Goal: Information Seeking & Learning: Learn about a topic

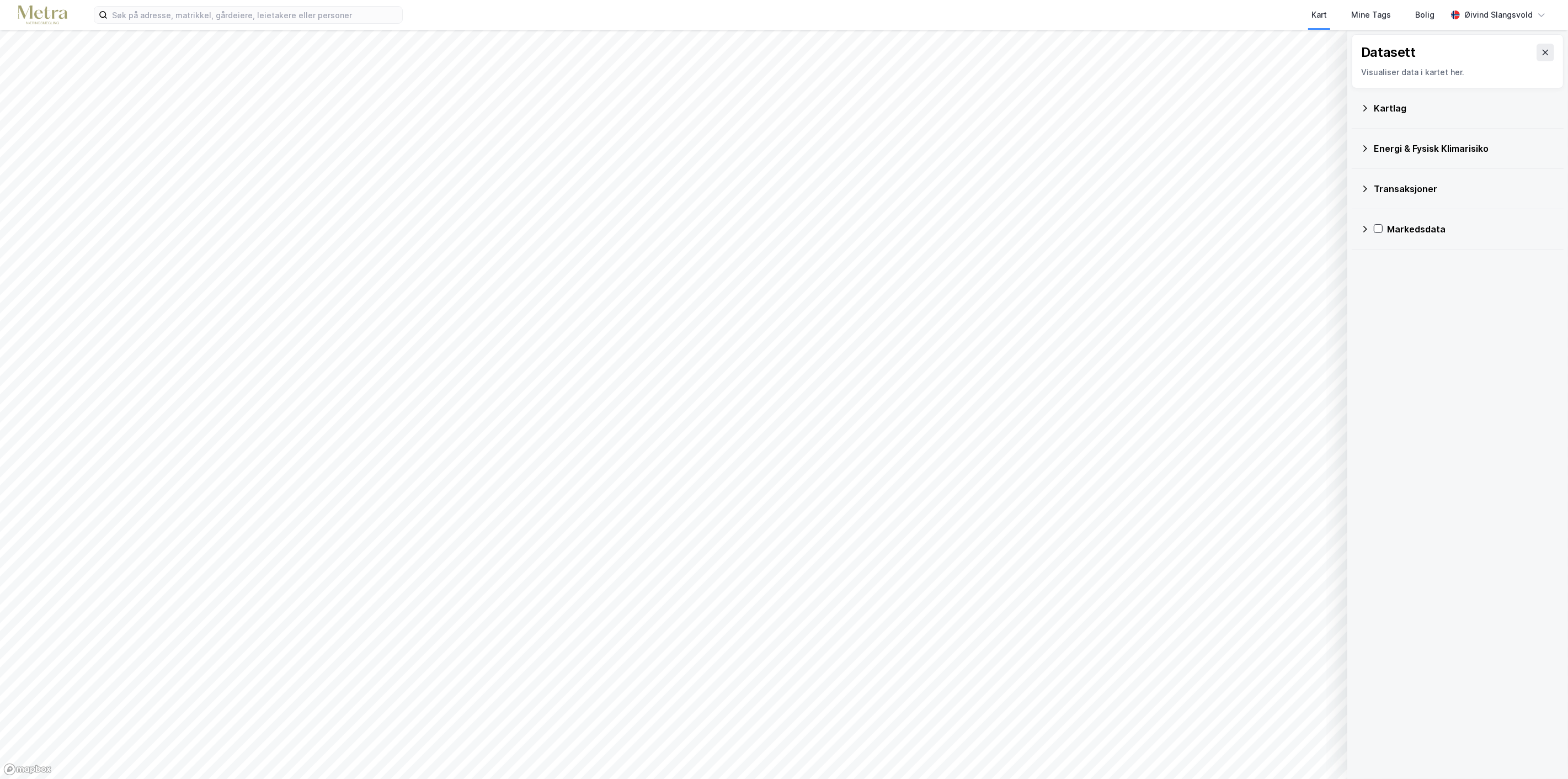
click at [1367, 229] on icon at bounding box center [1365, 229] width 4 height 6
click at [1367, 229] on icon at bounding box center [1365, 228] width 6 height 4
click at [1541, 51] on icon at bounding box center [1545, 52] width 9 height 9
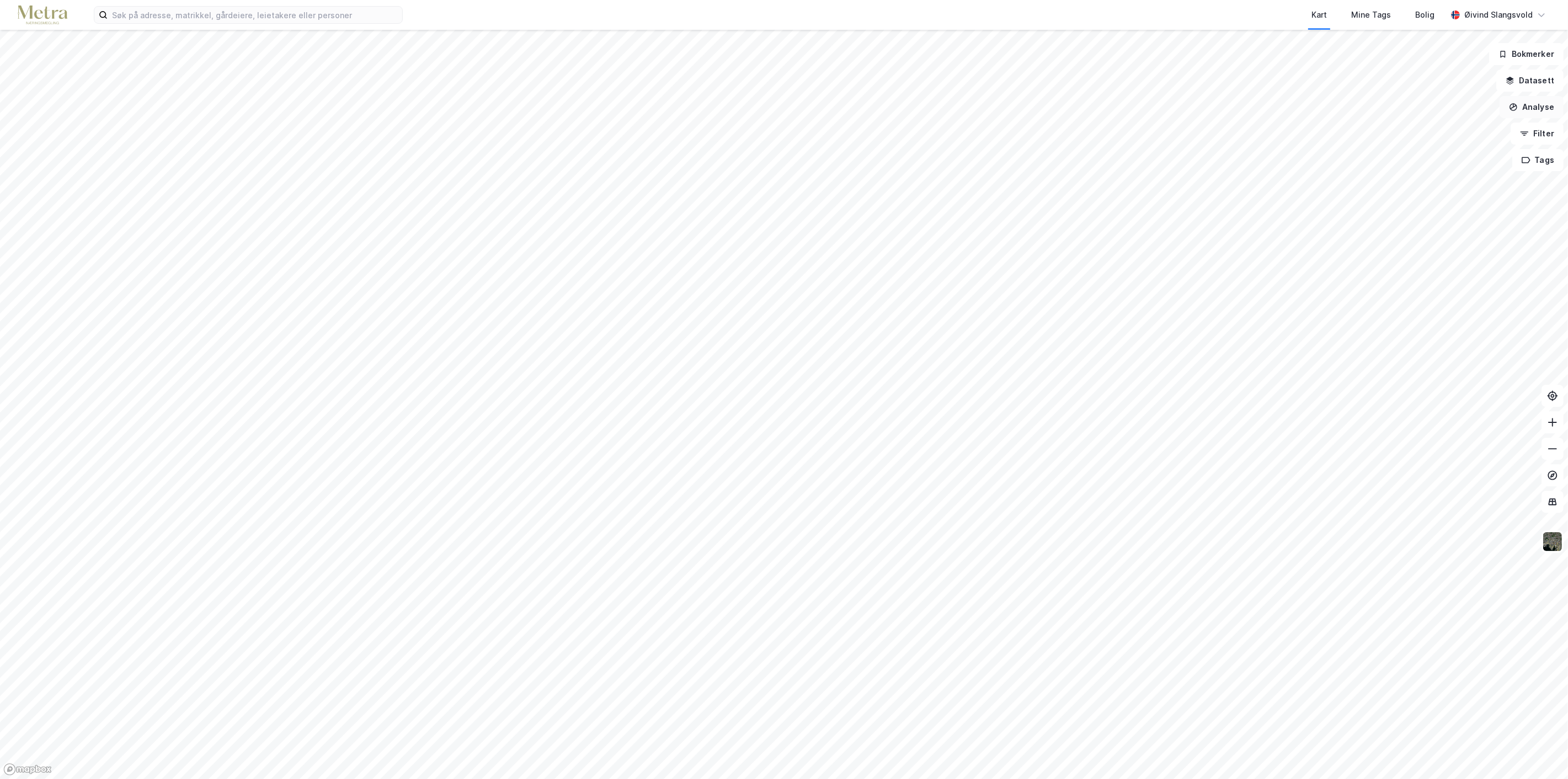
click at [1543, 102] on button "Analyse" at bounding box center [1531, 107] width 64 height 22
click at [1540, 135] on button "Filter" at bounding box center [1537, 134] width 53 height 22
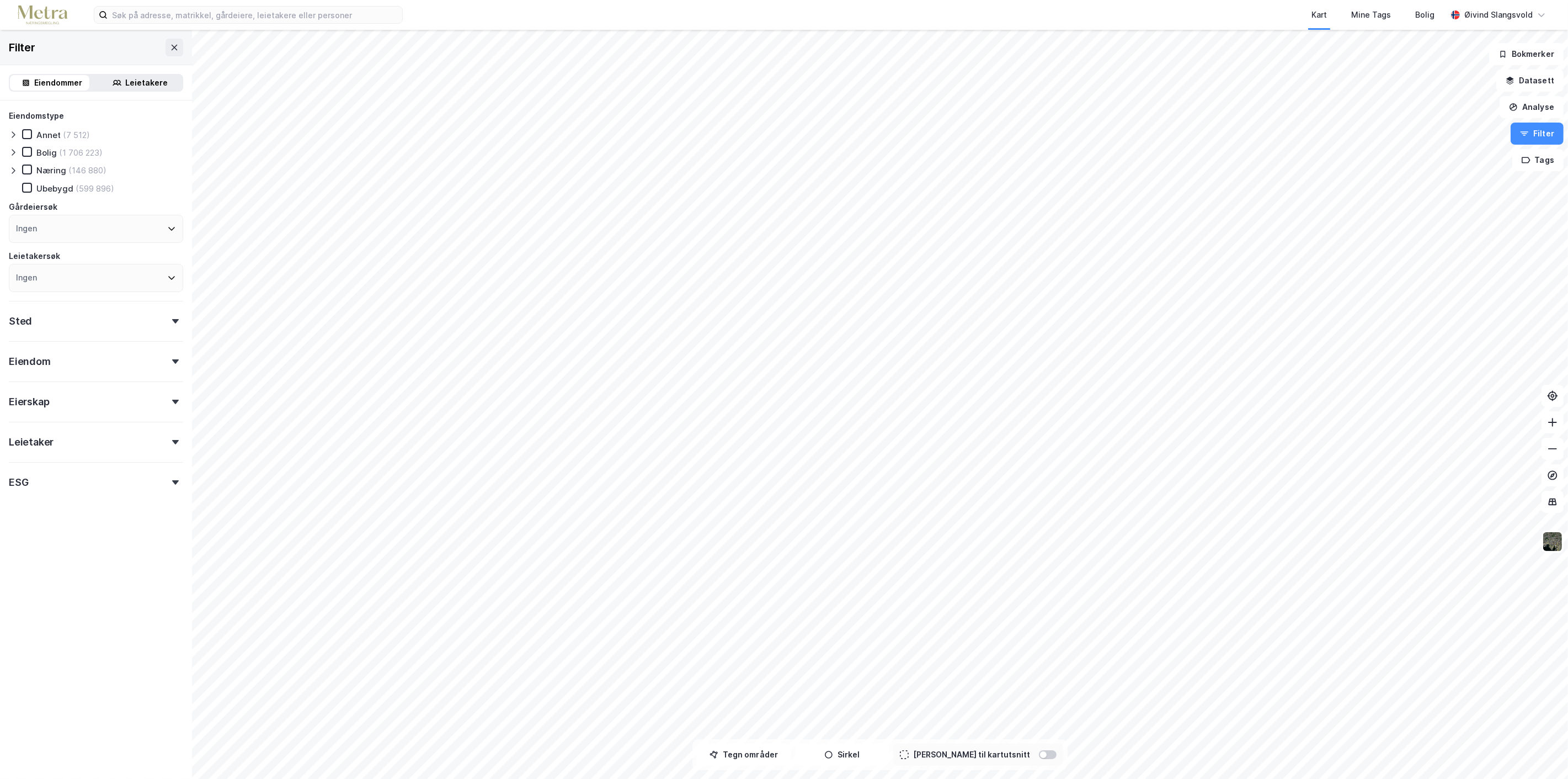
click at [172, 440] on icon at bounding box center [175, 442] width 6 height 5
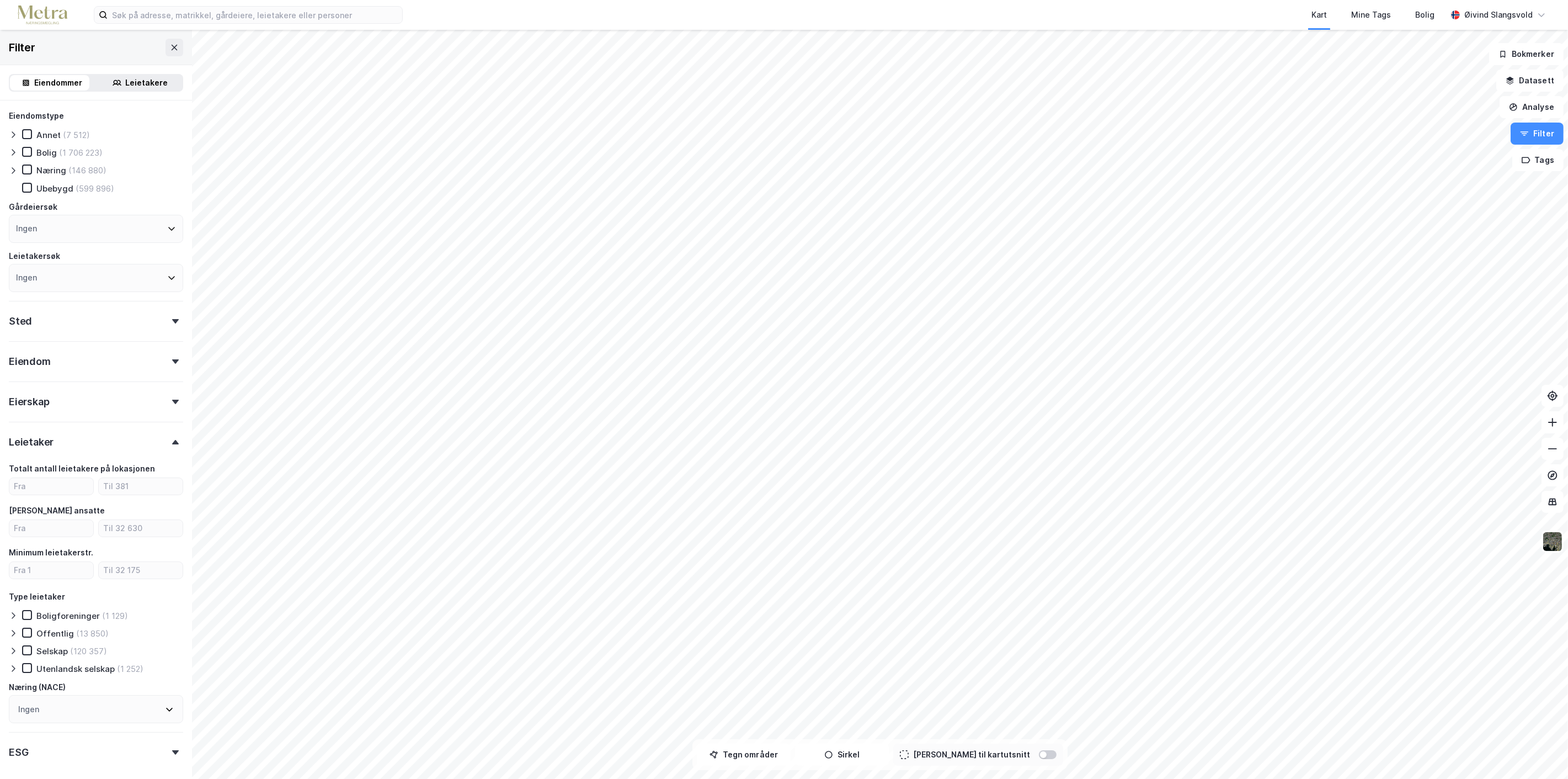
scroll to position [47, 0]
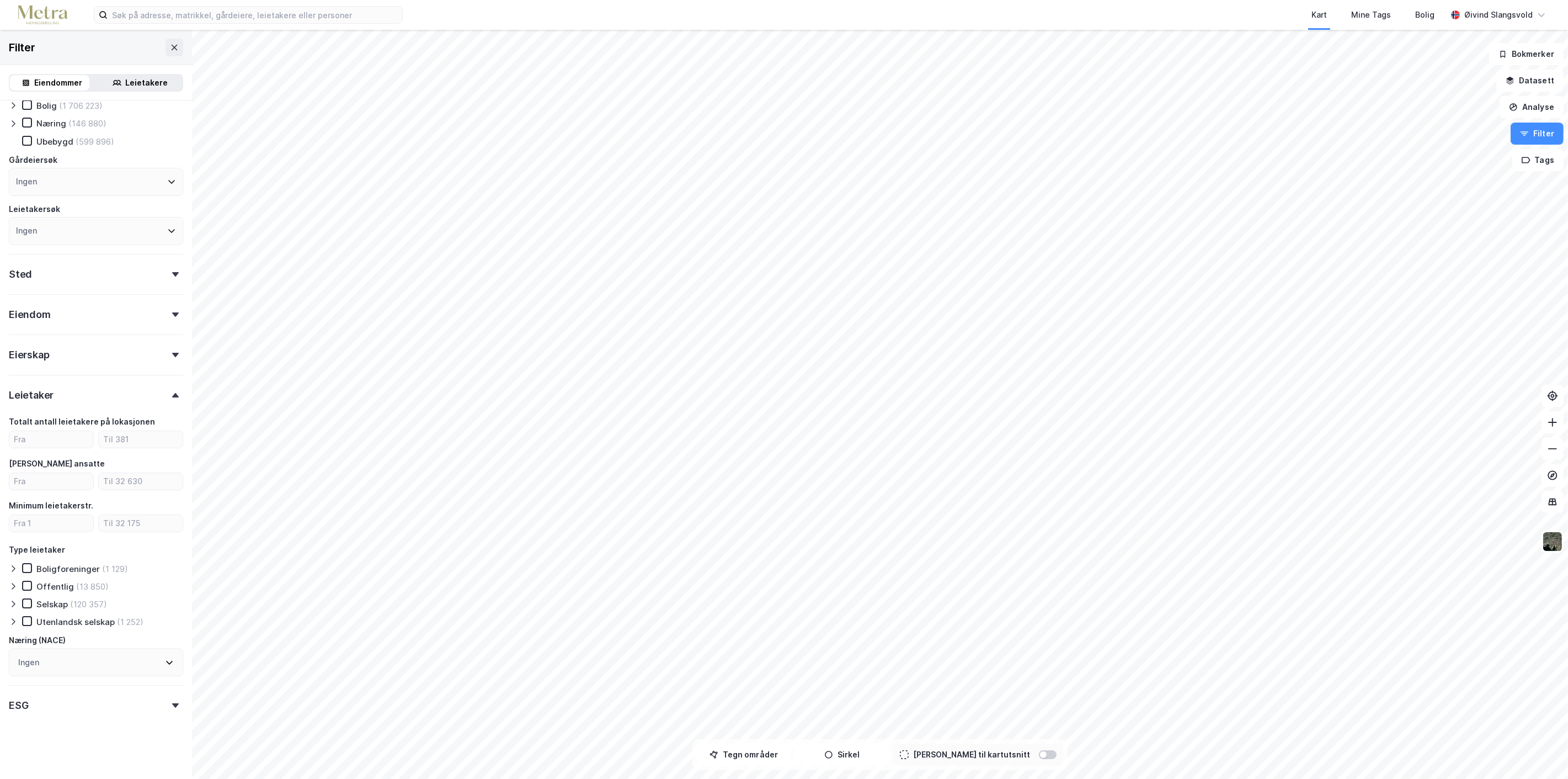
click at [165, 659] on icon at bounding box center [169, 662] width 9 height 9
click at [160, 534] on icon at bounding box center [162, 537] width 9 height 9
click at [35, 559] on icon at bounding box center [36, 563] width 8 height 8
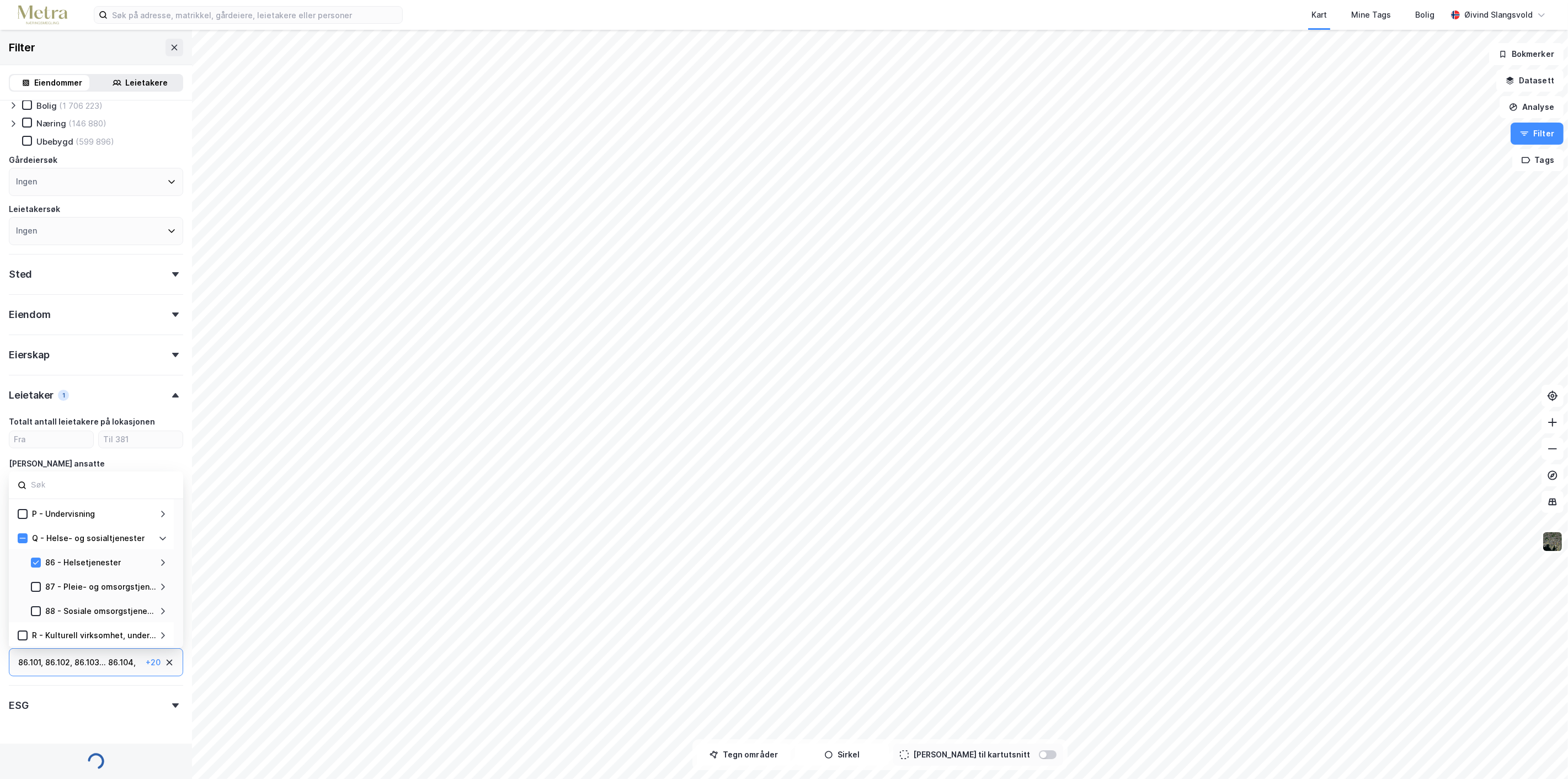
click at [164, 268] on div "Sted" at bounding box center [96, 270] width 175 height 31
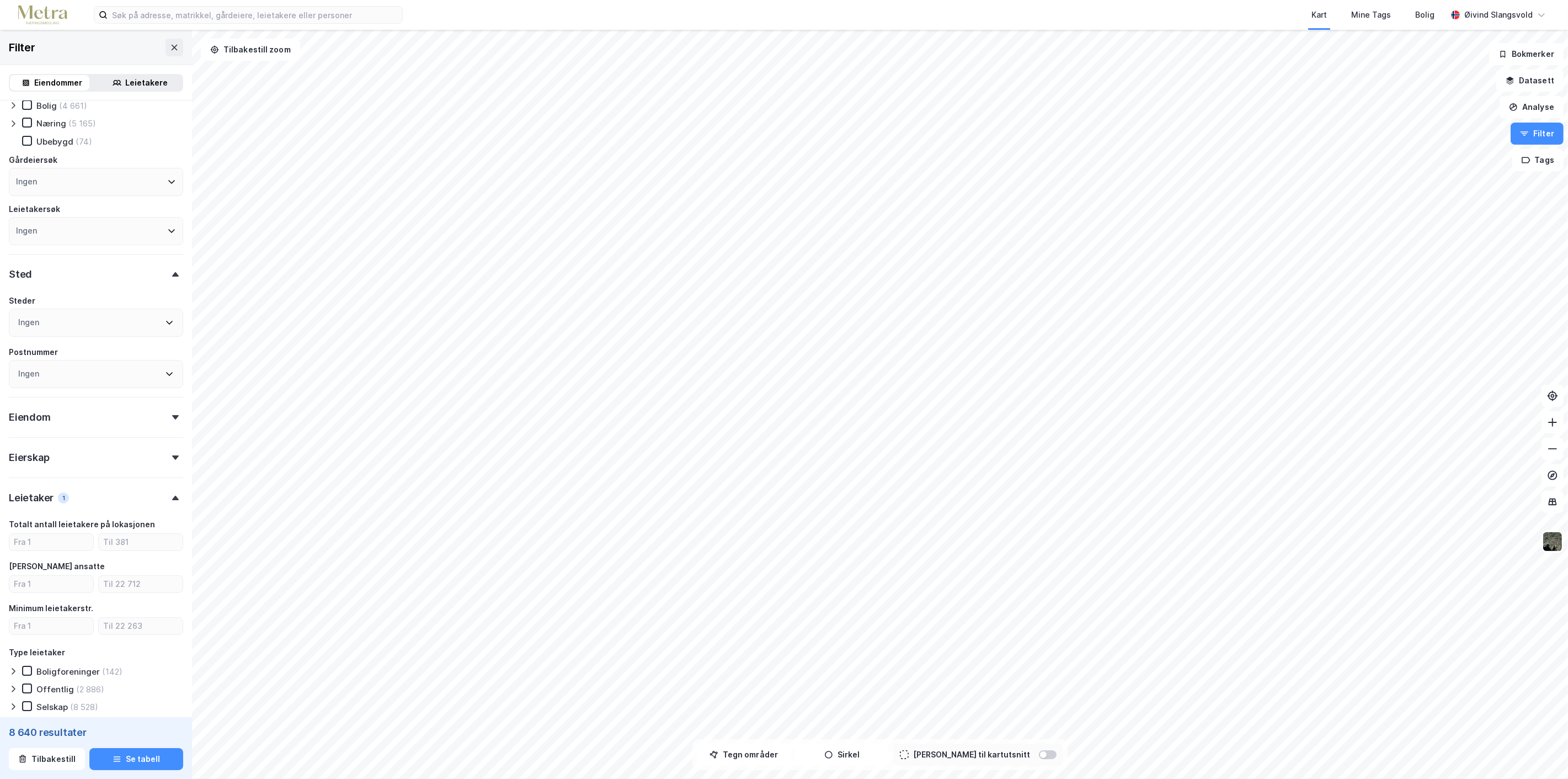
click at [120, 317] on div "Ingen" at bounding box center [96, 323] width 175 height 28
click at [161, 499] on icon at bounding box center [162, 502] width 9 height 9
click at [35, 424] on icon at bounding box center [36, 427] width 8 height 8
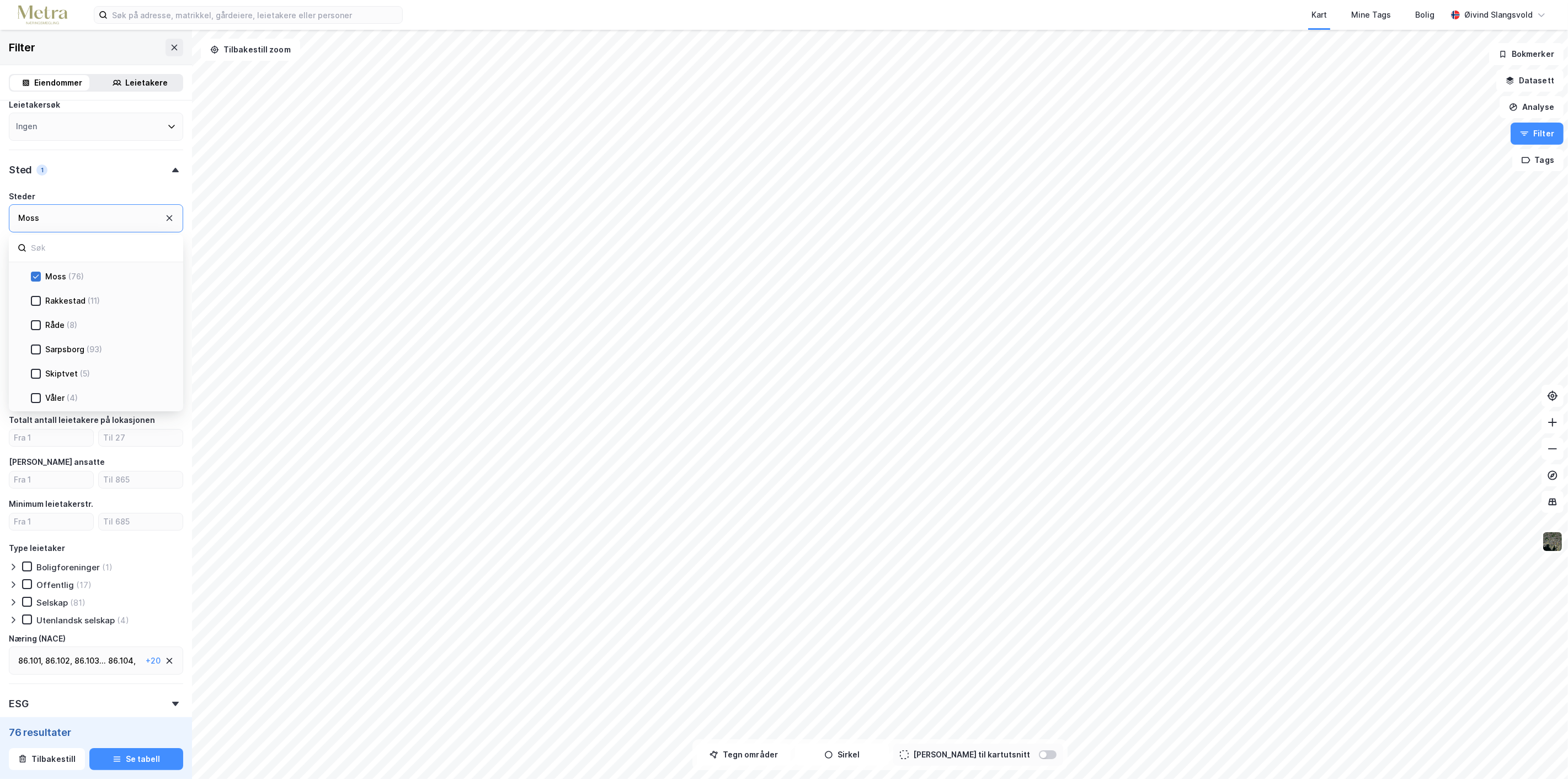
scroll to position [169, 0]
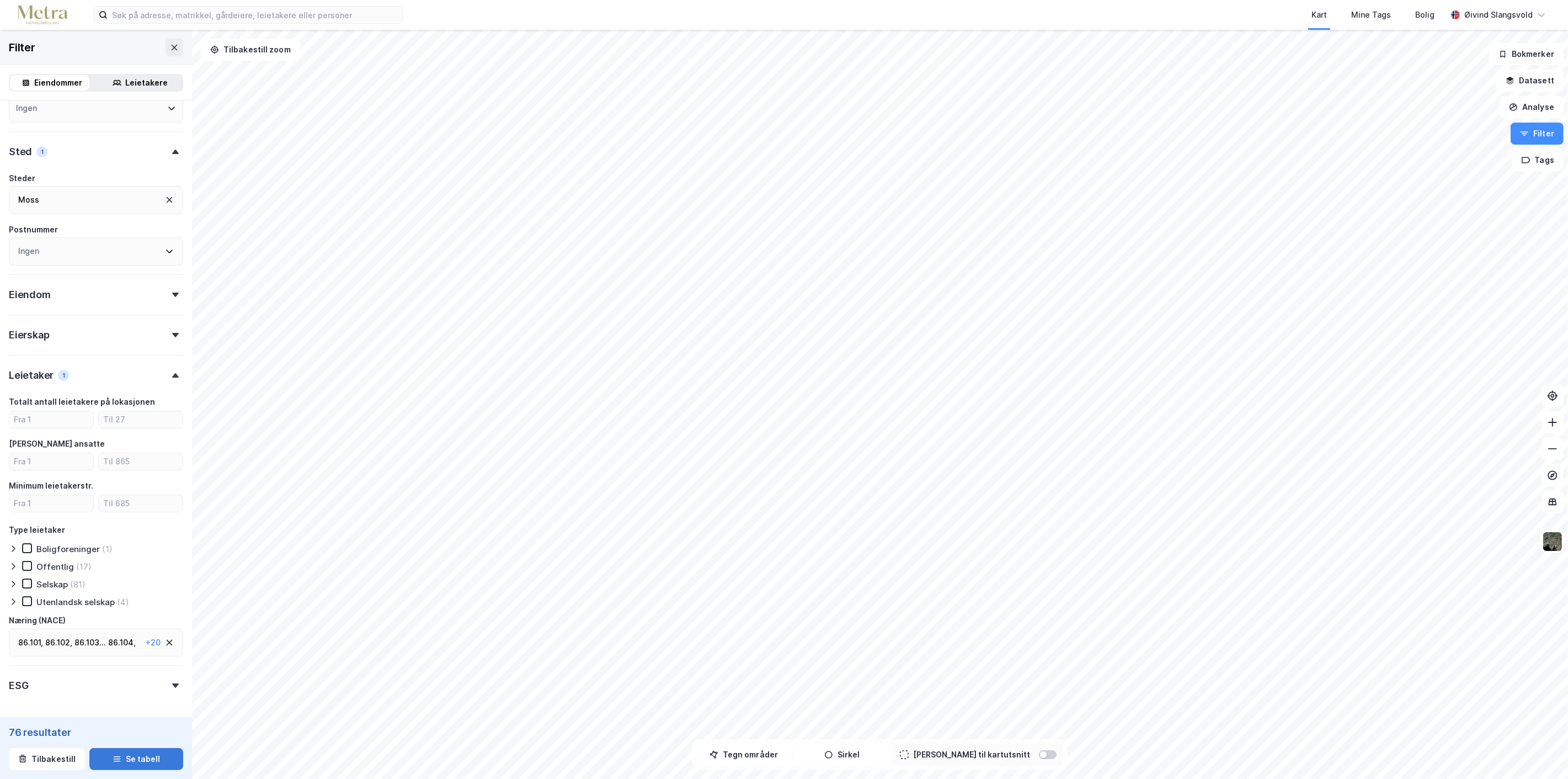
click at [132, 759] on button "Se tabell" at bounding box center [136, 759] width 94 height 22
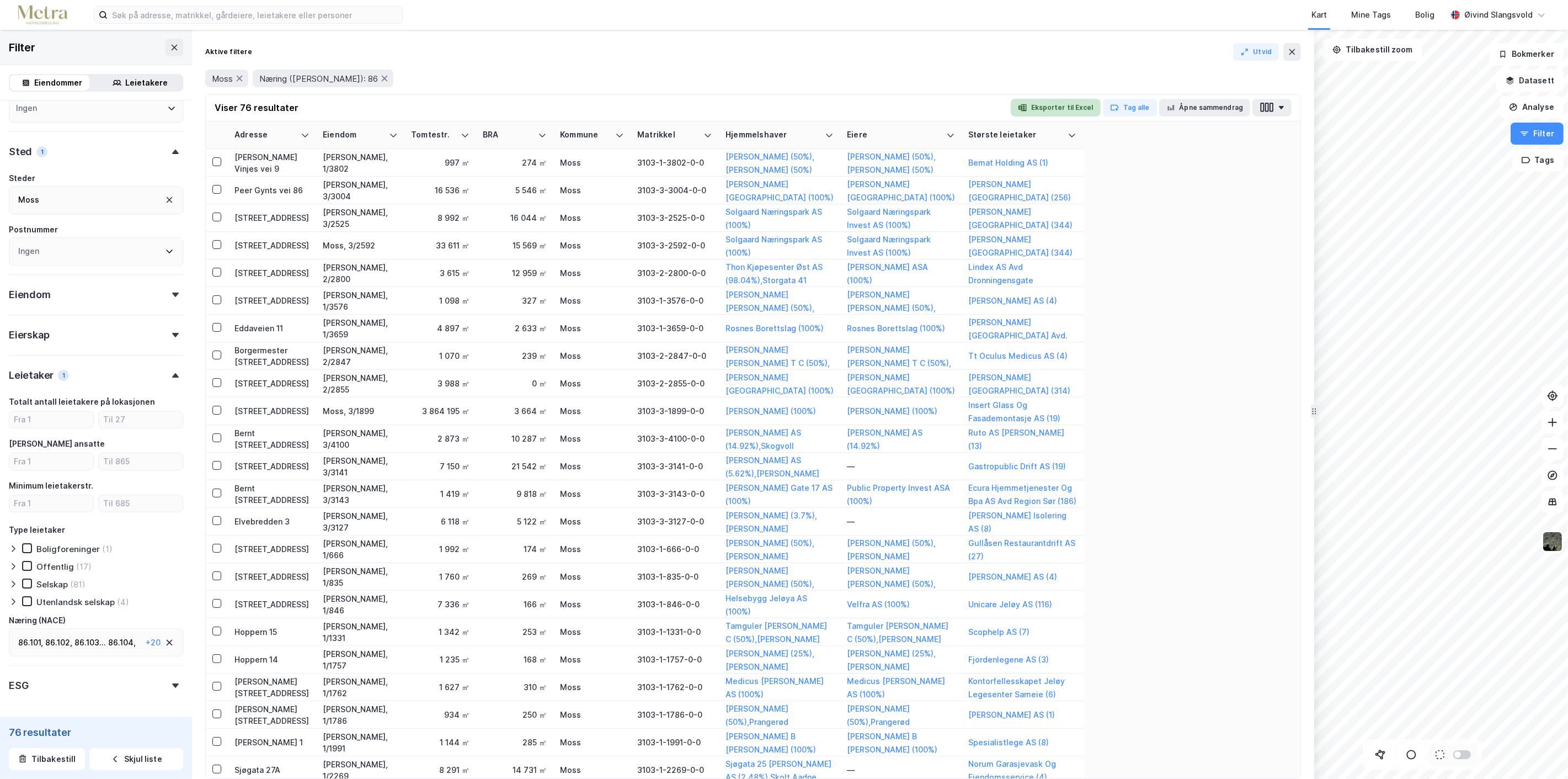
click at [1056, 105] on button "Eksporter til Excel" at bounding box center [1056, 108] width 90 height 17
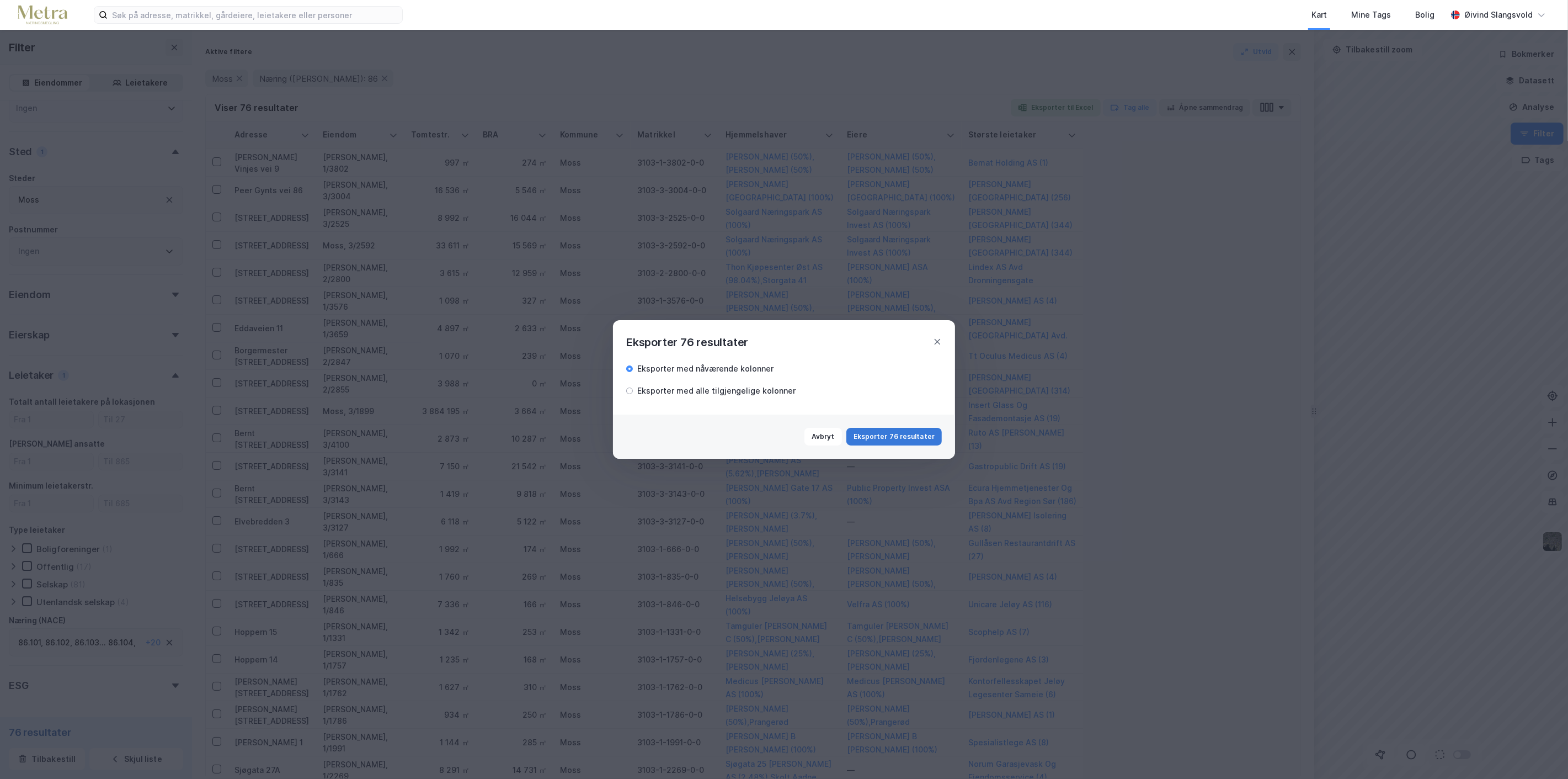
click at [906, 437] on button "Eksporter 76 resultater" at bounding box center [894, 437] width 95 height 17
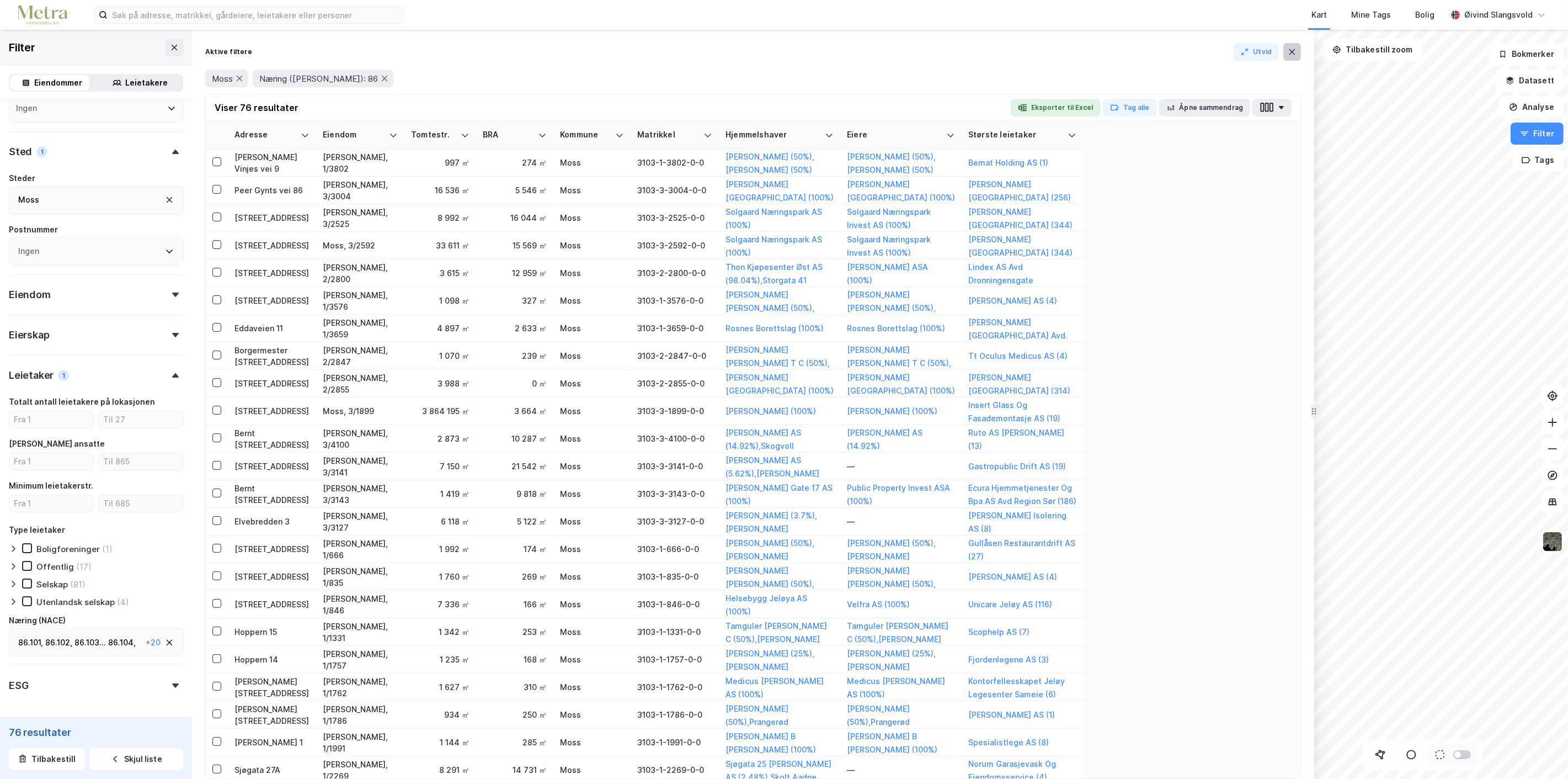
click at [1290, 50] on icon at bounding box center [1293, 51] width 6 height 6
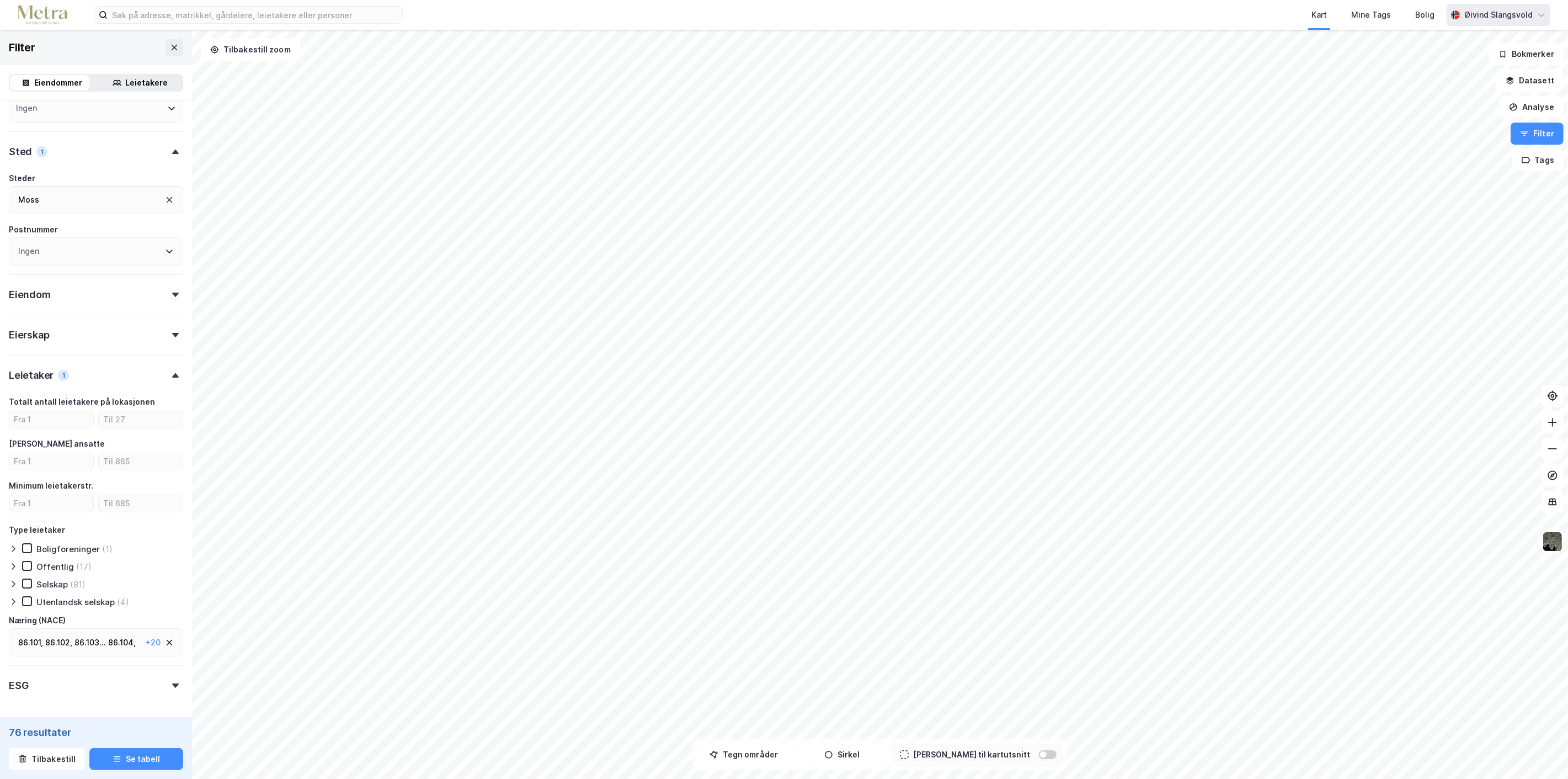
click at [1505, 13] on div "Øivind Slangsvold" at bounding box center [1498, 15] width 68 height 13
click at [1444, 68] on div "Logg ut" at bounding box center [1446, 68] width 30 height 13
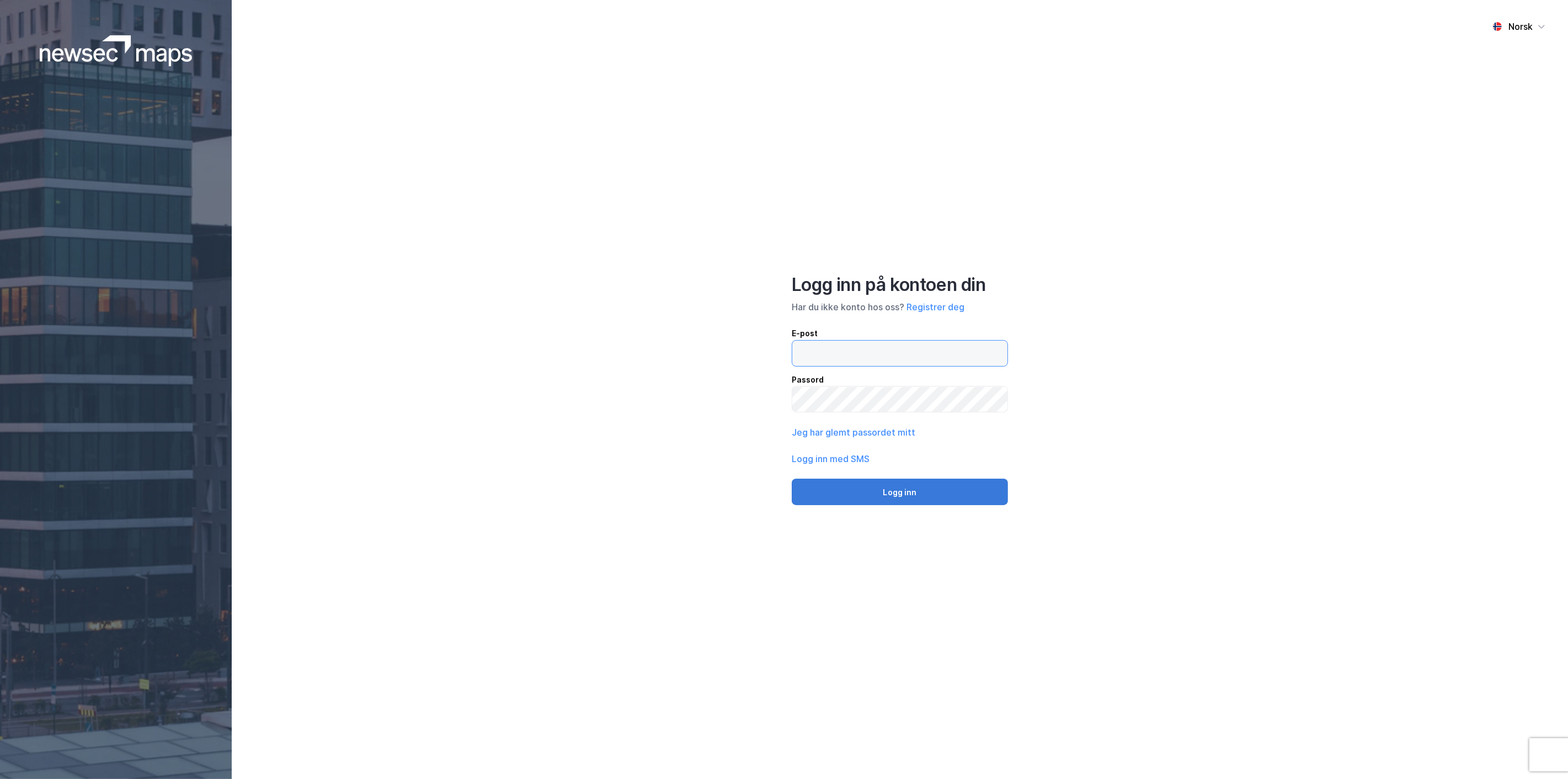
type input "os@metra.no"
click at [883, 489] on button "Logg inn" at bounding box center [899, 492] width 216 height 27
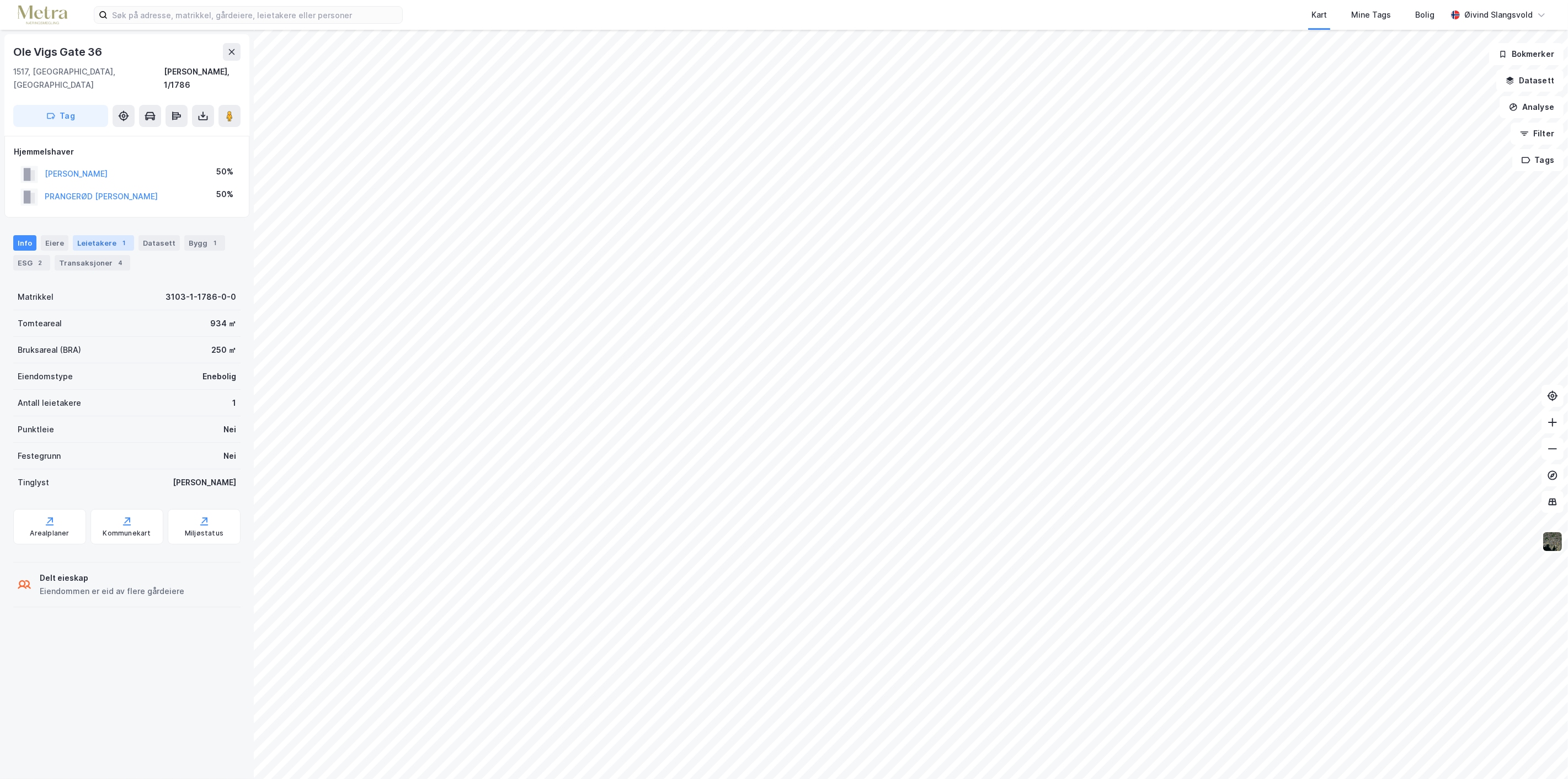
click at [93, 235] on div "Leietakere 1" at bounding box center [104, 243] width 61 height 16
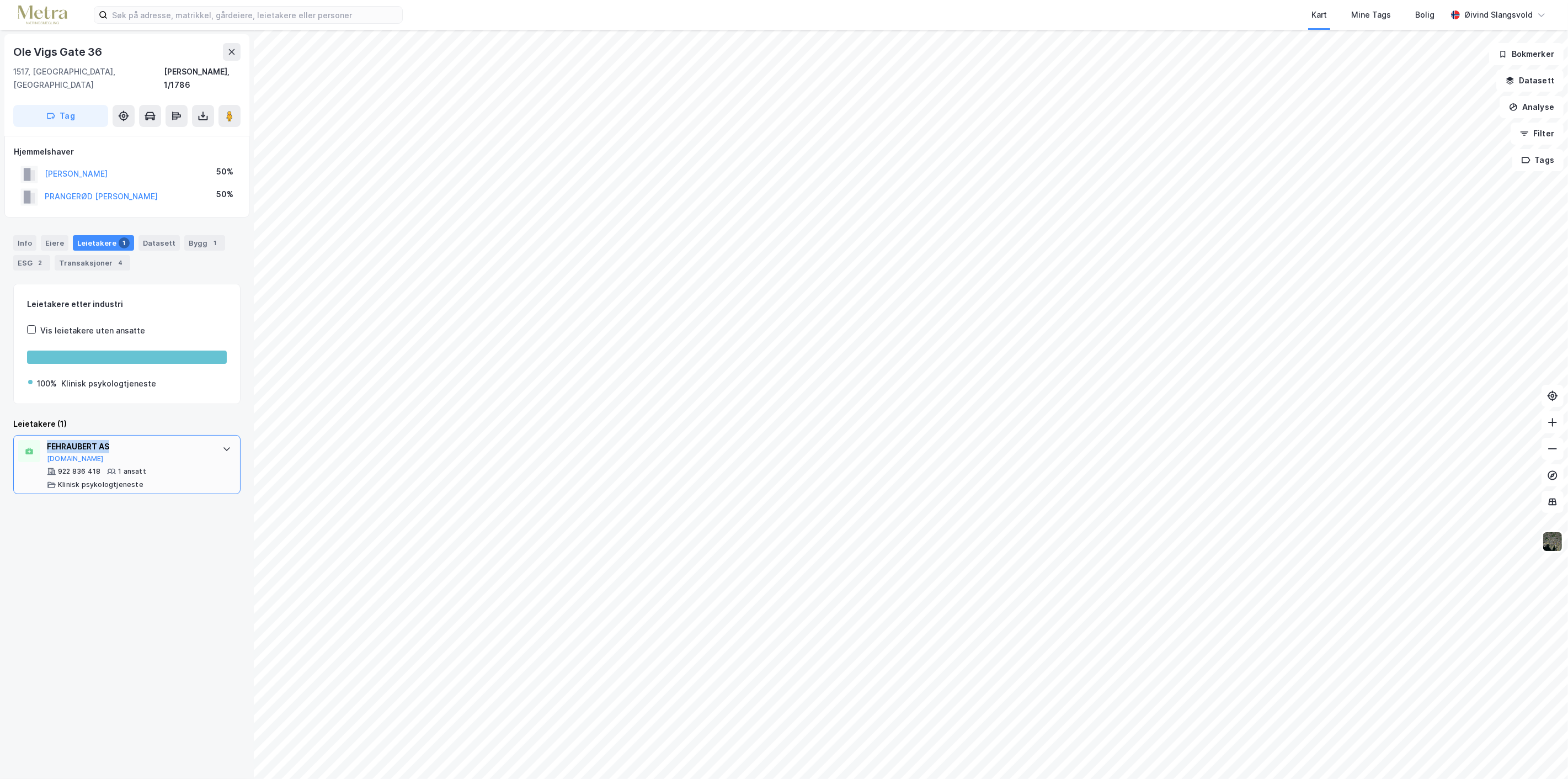
drag, startPoint x: 45, startPoint y: 429, endPoint x: 116, endPoint y: 429, distance: 71.0
click at [116, 435] on div "FEHRAUBERT AS Proff.no 922 836 418 1 ansatt Klinisk psykologtjeneste" at bounding box center [127, 465] width 227 height 60
copy div "FEHRAUBERT AS"
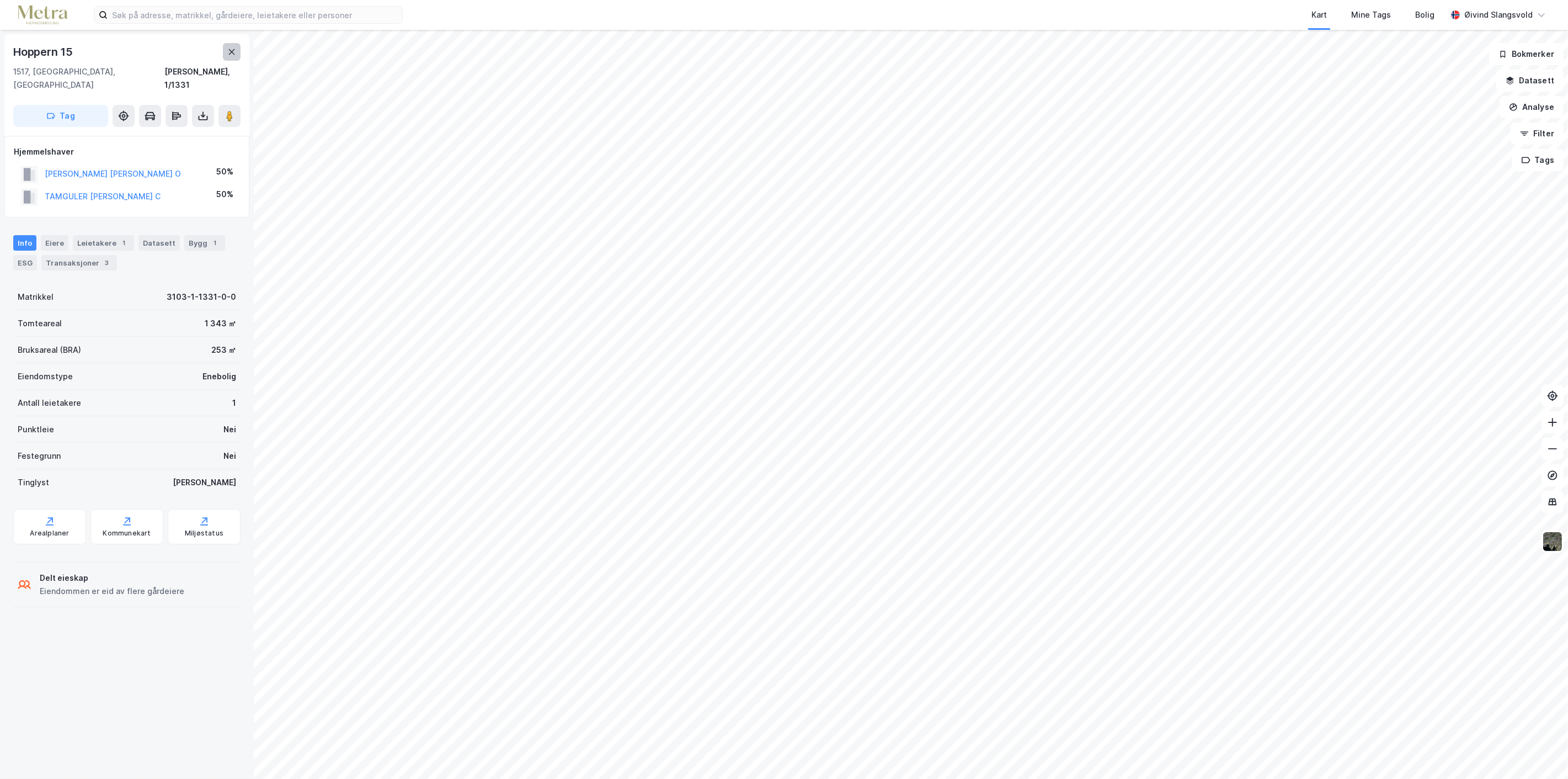
click at [234, 53] on icon at bounding box center [231, 51] width 9 height 9
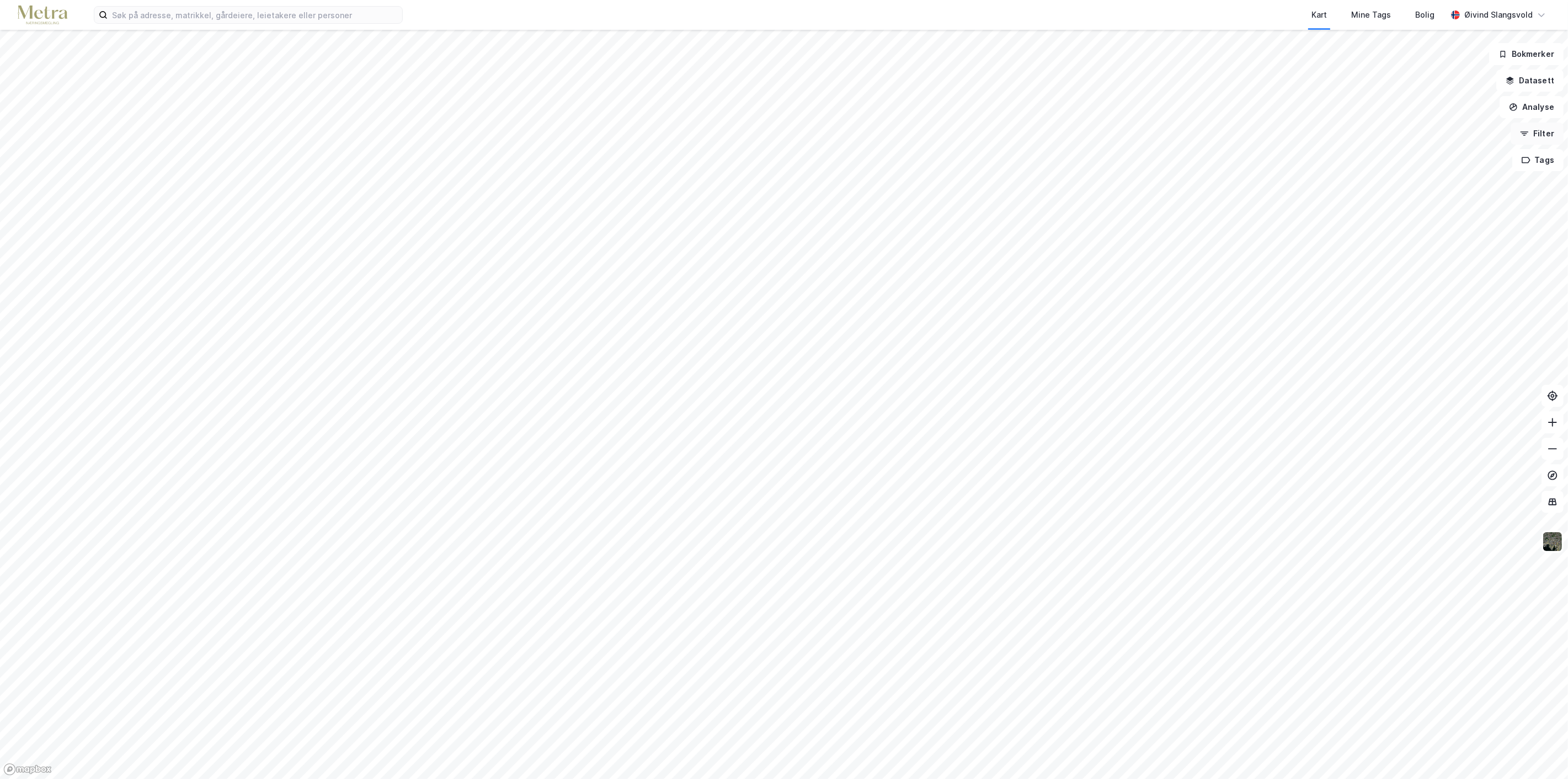
click at [1540, 130] on button "Filter" at bounding box center [1537, 134] width 53 height 22
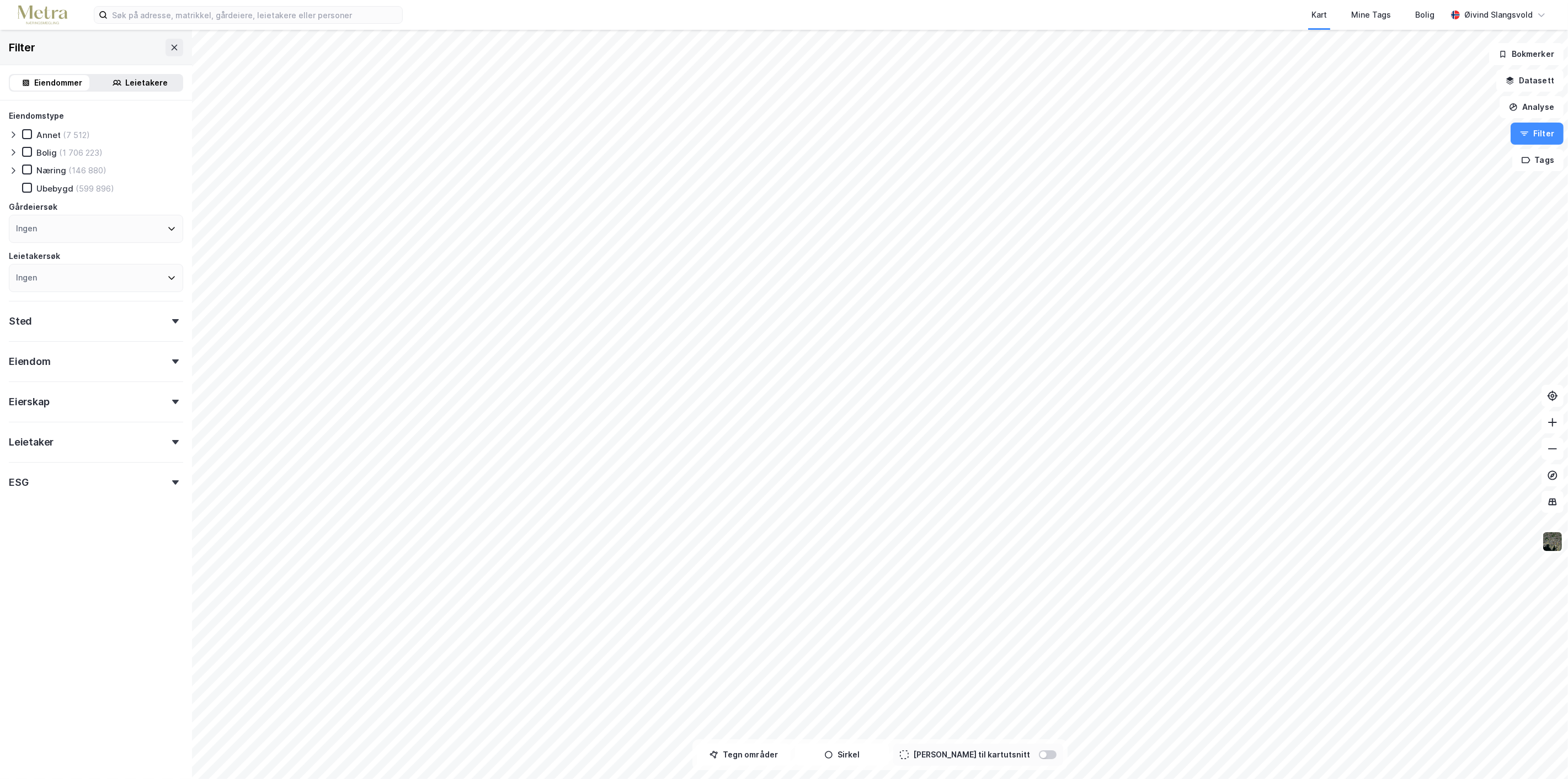
click at [167, 398] on div "Eierskap" at bounding box center [96, 397] width 175 height 31
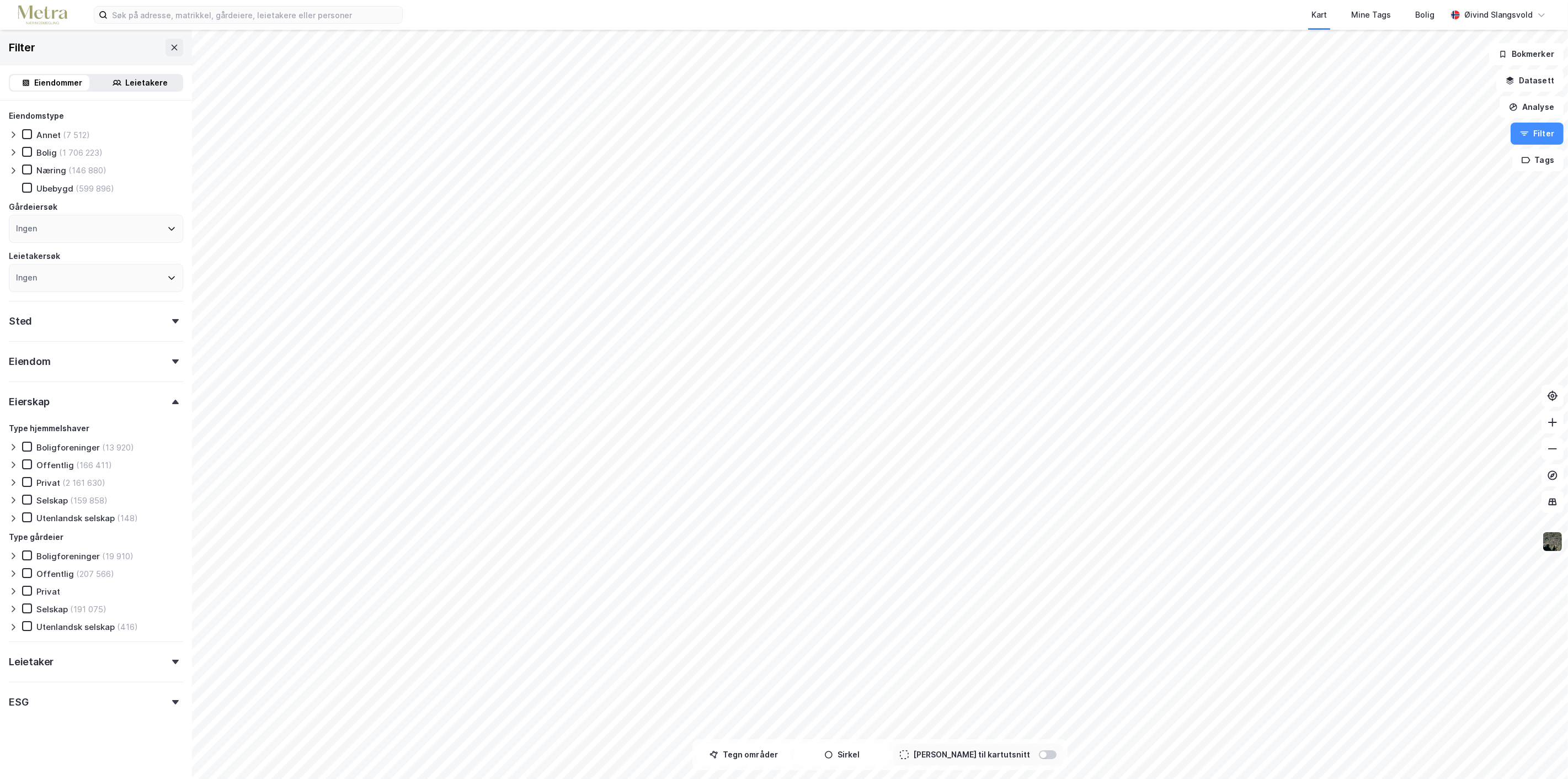
click at [167, 398] on div "Eierskap" at bounding box center [96, 397] width 175 height 31
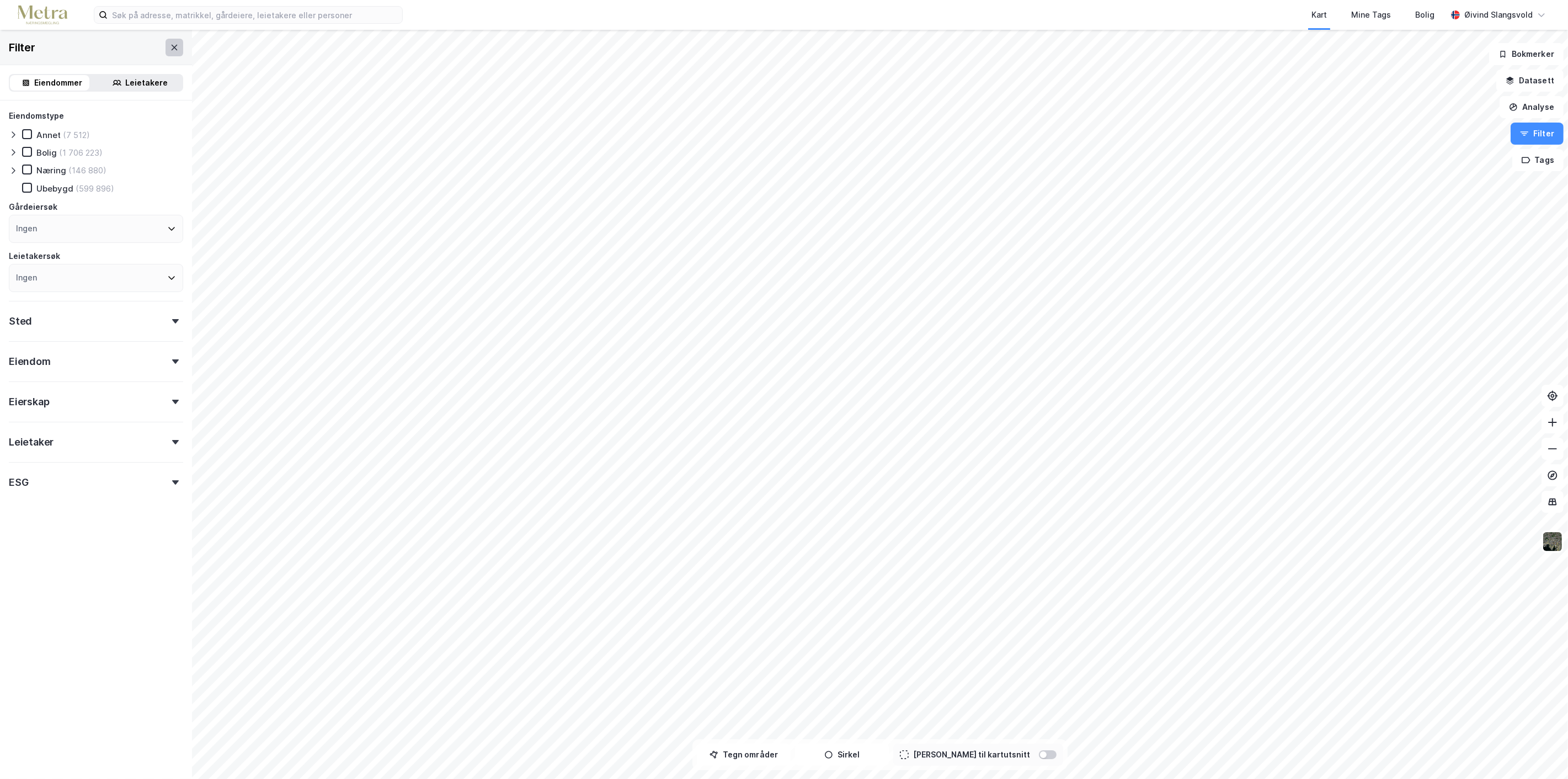
click at [170, 43] on icon at bounding box center [174, 47] width 9 height 9
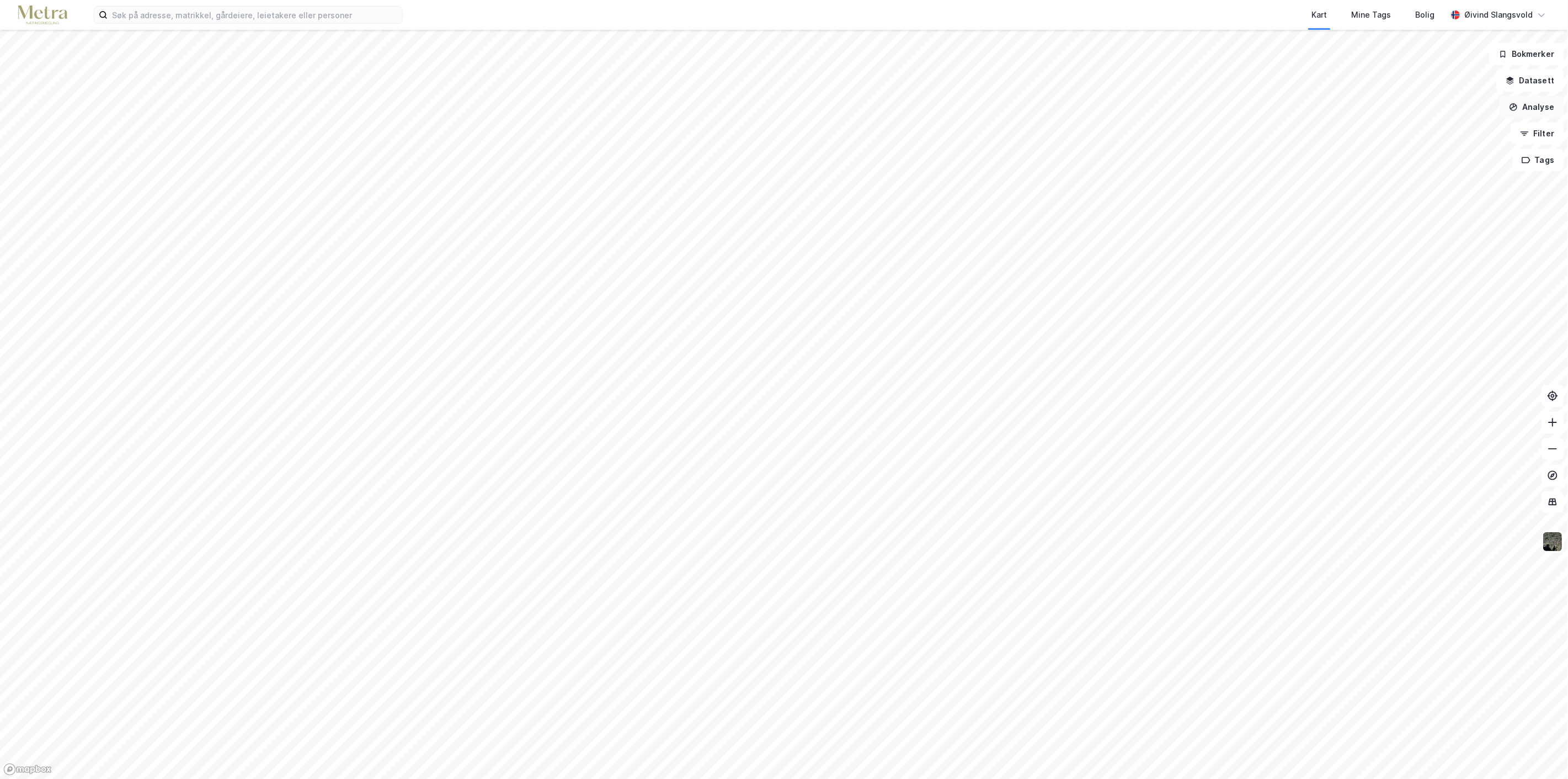
click at [1545, 104] on button "Analyse" at bounding box center [1531, 107] width 64 height 22
click at [1538, 77] on button "Datasett" at bounding box center [1530, 80] width 68 height 22
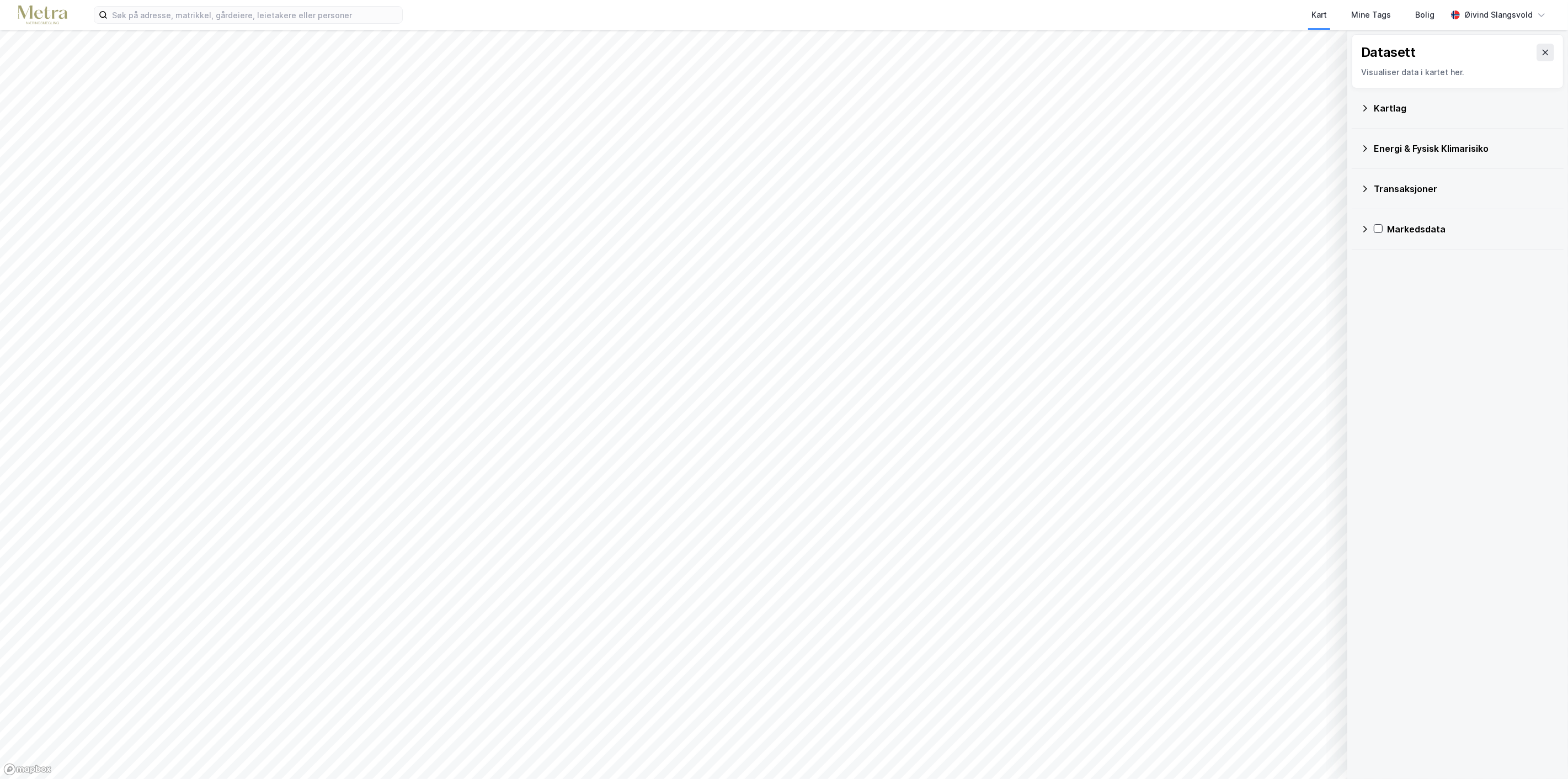
click at [1364, 186] on icon at bounding box center [1365, 189] width 4 height 6
click at [1378, 234] on icon at bounding box center [1379, 237] width 9 height 9
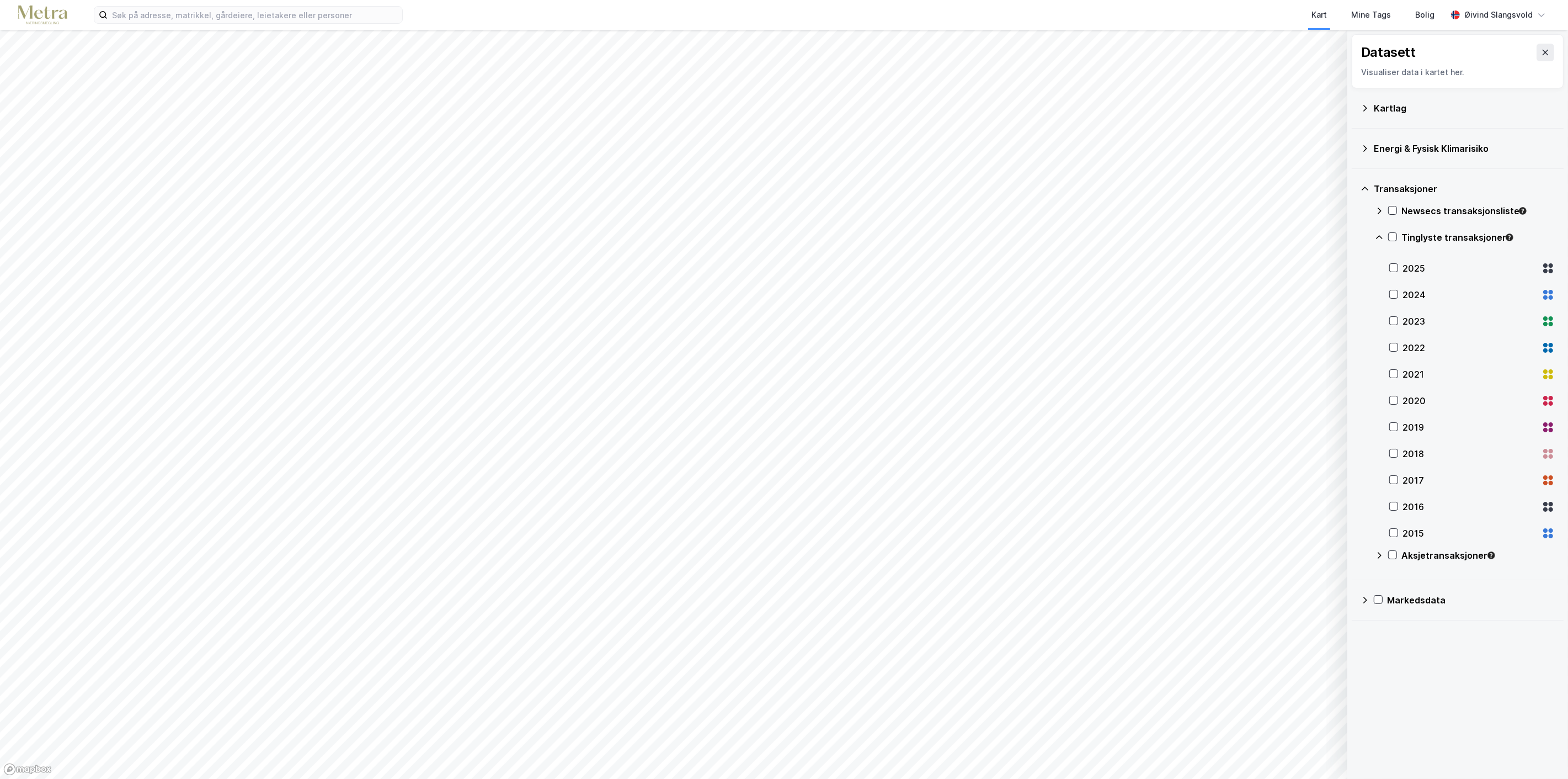
click at [1380, 556] on icon at bounding box center [1379, 555] width 9 height 9
click at [1394, 268] on icon at bounding box center [1394, 268] width 8 height 8
click at [1394, 295] on icon at bounding box center [1394, 294] width 6 height 4
click at [1394, 319] on icon at bounding box center [1394, 321] width 8 height 8
click at [1393, 346] on icon at bounding box center [1394, 347] width 8 height 8
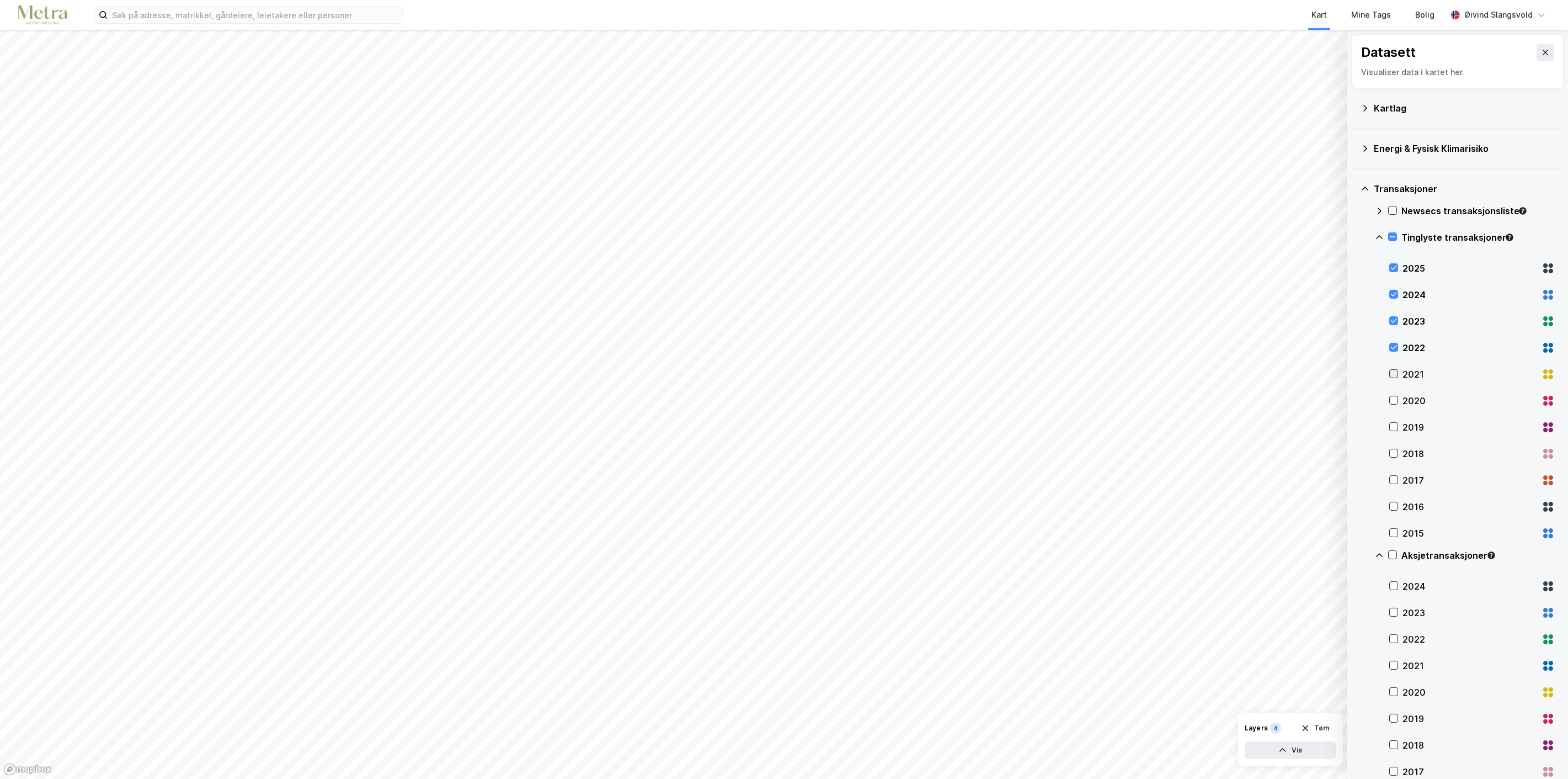
click at [1394, 373] on icon at bounding box center [1394, 374] width 8 height 8
click at [1393, 552] on icon at bounding box center [1393, 555] width 8 height 8
click at [1392, 558] on icon at bounding box center [1393, 555] width 8 height 8
click at [1393, 585] on icon at bounding box center [1394, 585] width 8 height 8
click at [1391, 609] on icon at bounding box center [1394, 612] width 8 height 8
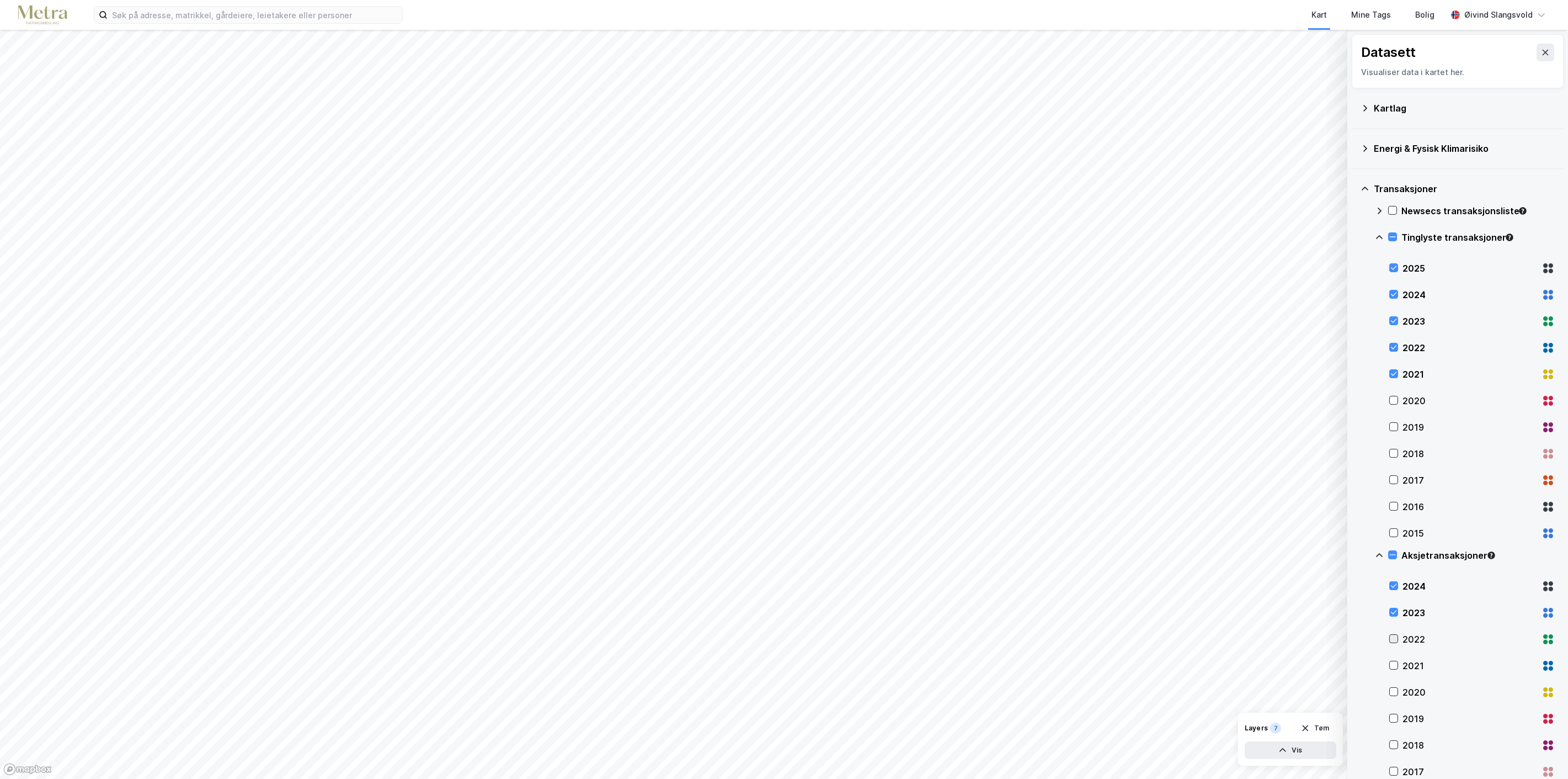
click at [1391, 637] on icon at bounding box center [1394, 639] width 8 height 8
click at [1393, 664] on icon at bounding box center [1394, 665] width 8 height 8
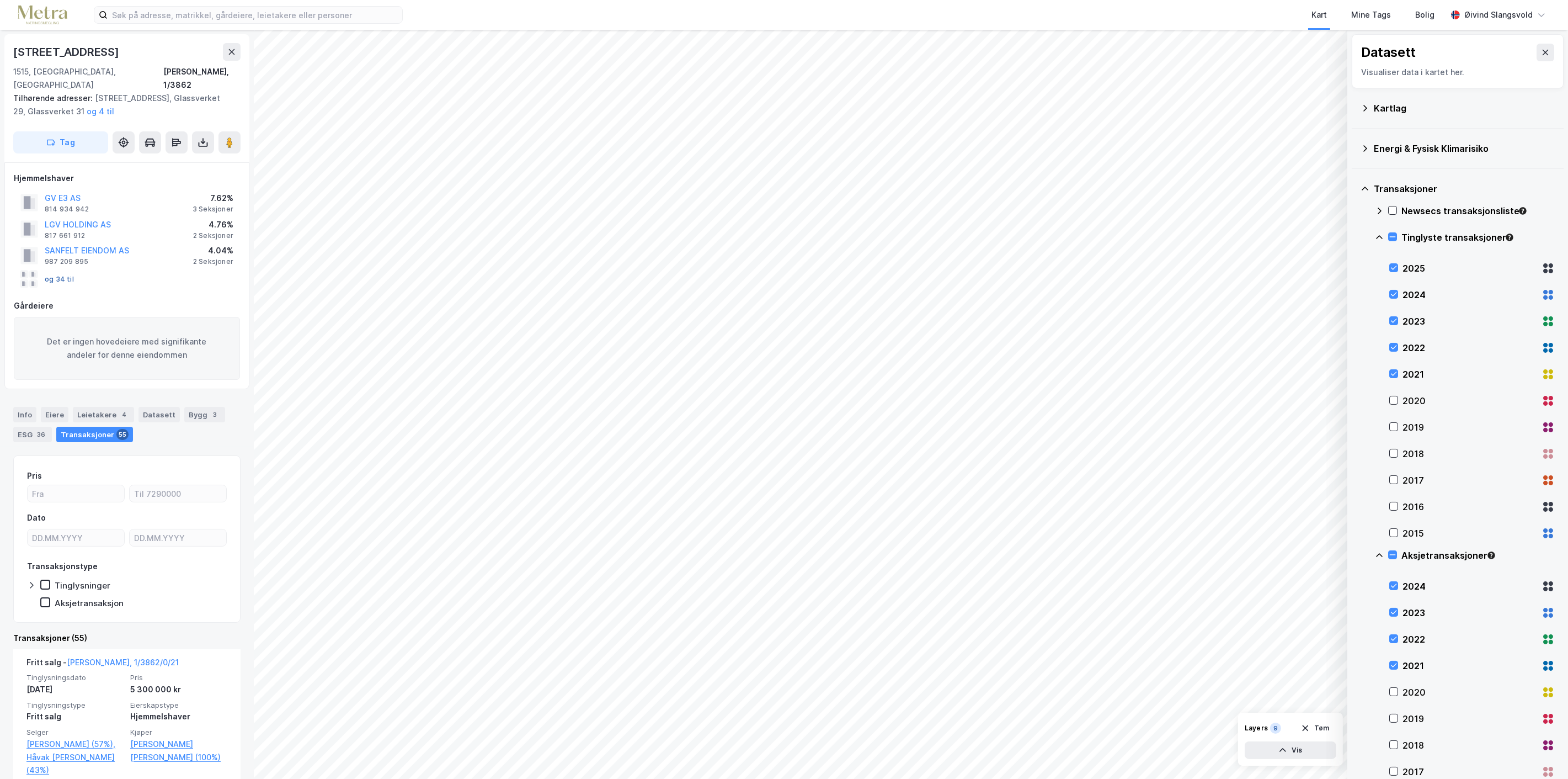
click at [0, 0] on button "og 34 til" at bounding box center [0, 0] width 0 height 0
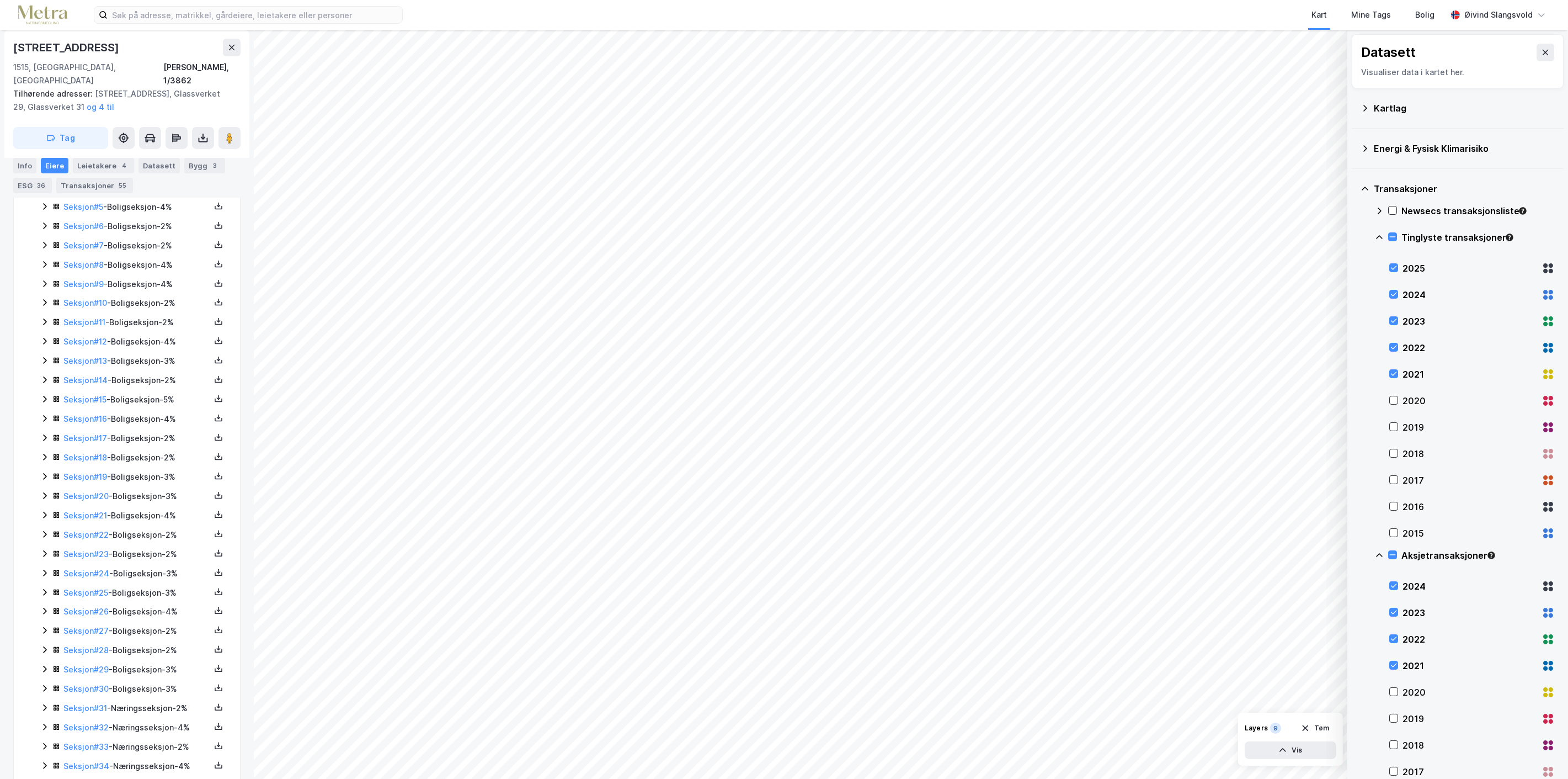
scroll to position [414, 0]
click at [89, 689] on link "Seksjon # 31" at bounding box center [85, 693] width 43 height 9
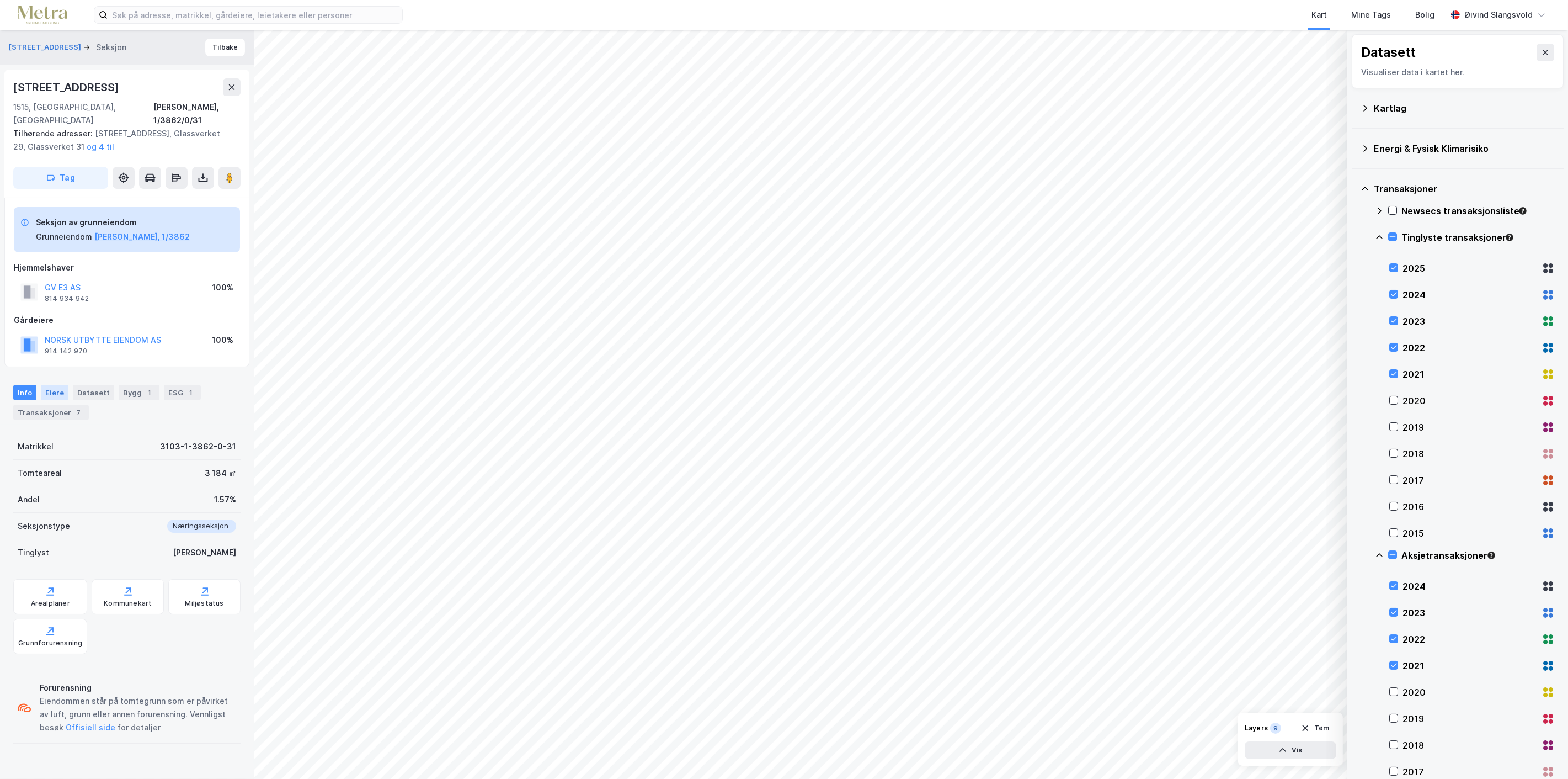
click at [53, 385] on div "Eiere" at bounding box center [54, 393] width 28 height 16
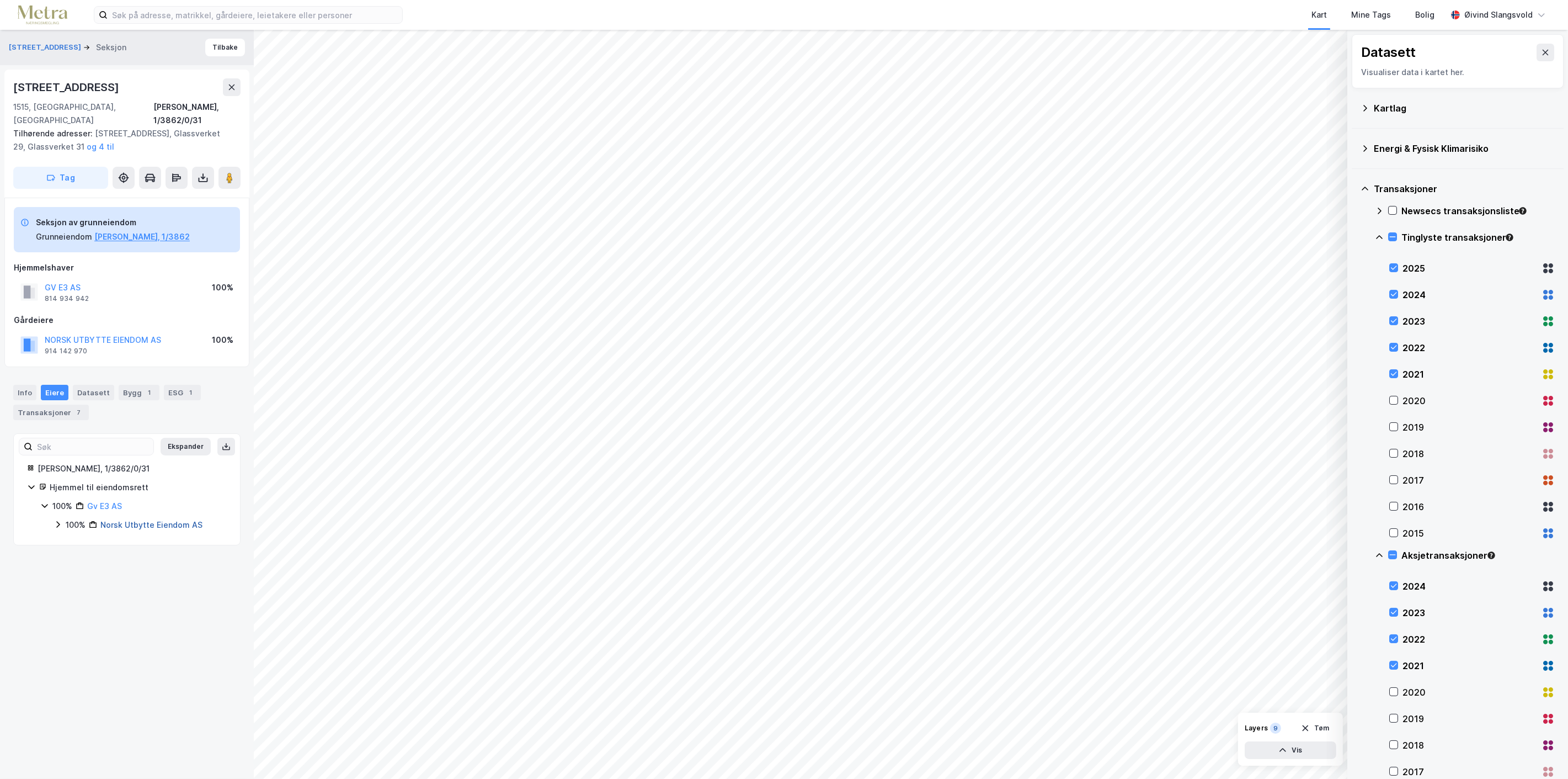
click at [153, 520] on link "Norsk Utbytte Eiendom AS" at bounding box center [152, 525] width 102 height 9
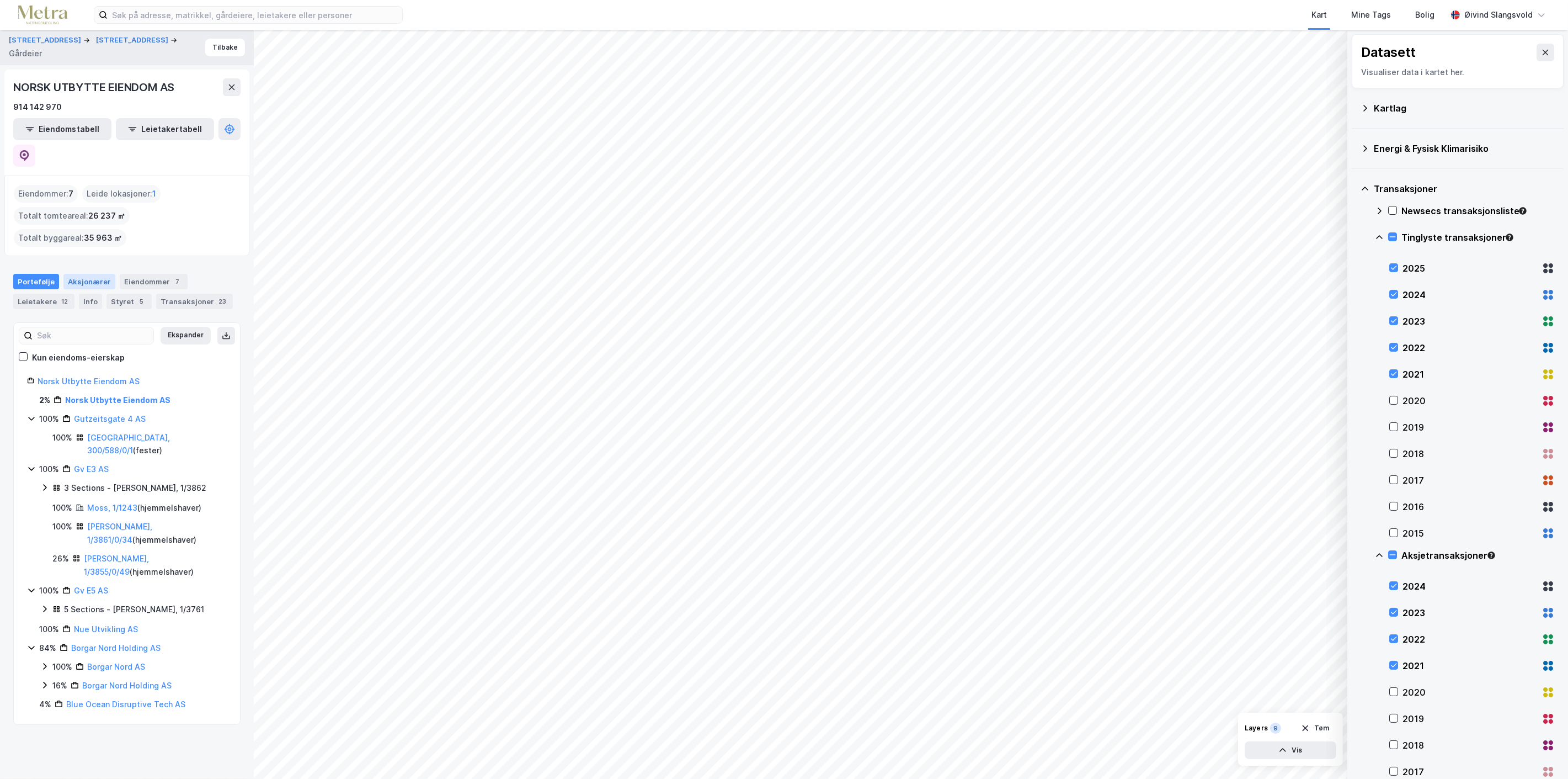
click at [92, 274] on div "Aksjonærer" at bounding box center [90, 282] width 52 height 16
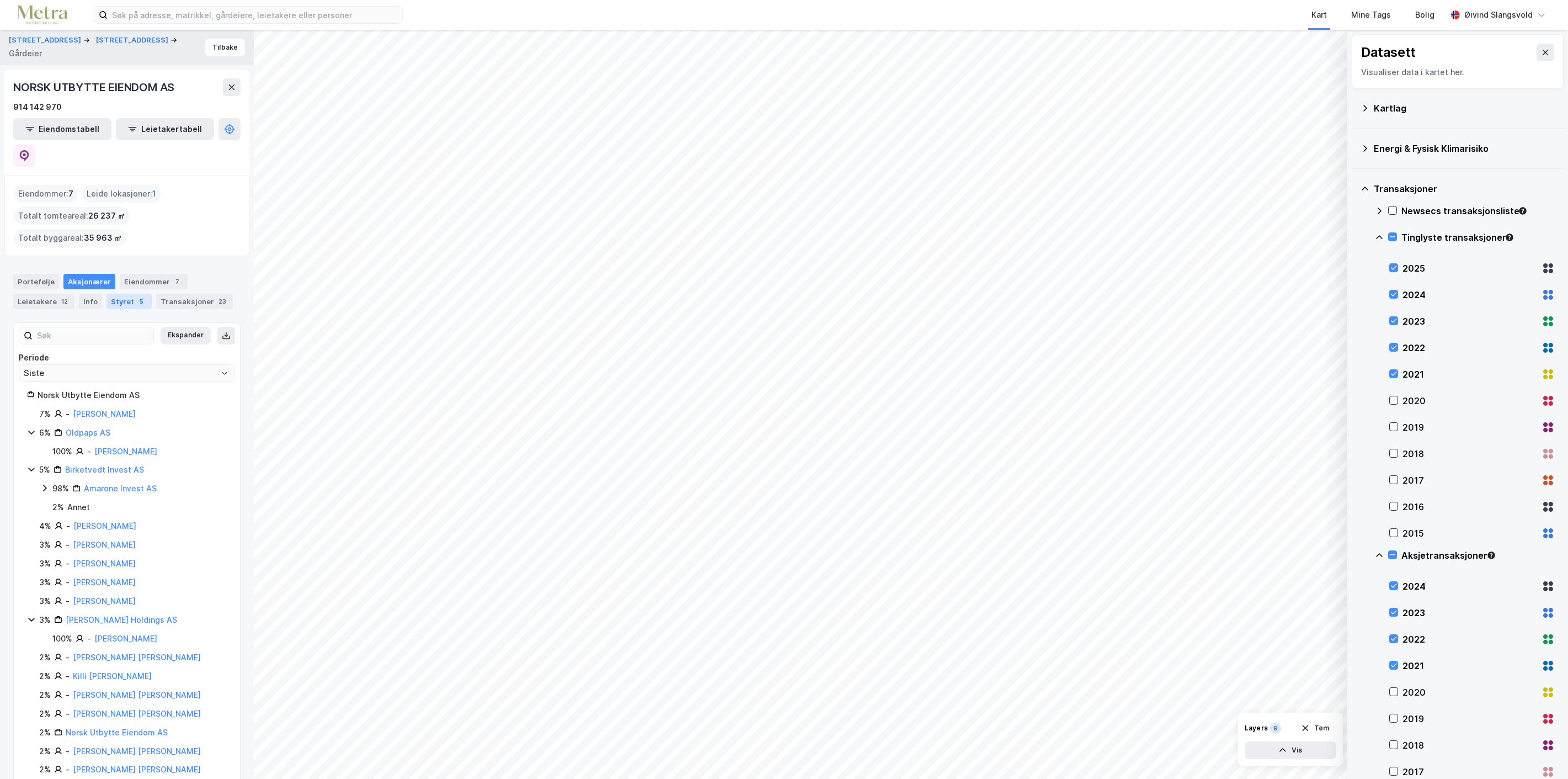
click at [127, 294] on div "Styret 5" at bounding box center [129, 301] width 46 height 16
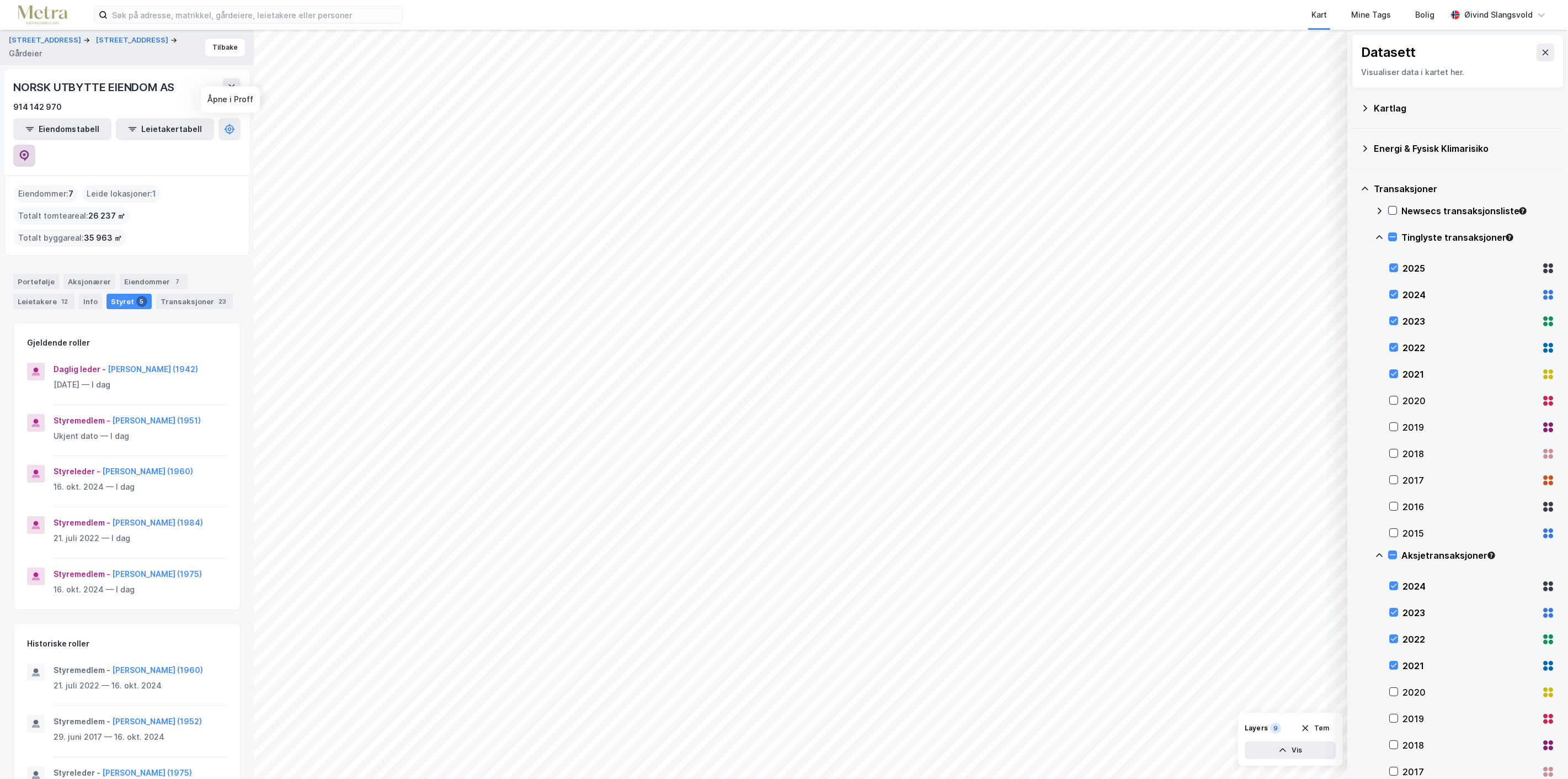
click at [30, 150] on icon at bounding box center [24, 156] width 11 height 11
click at [217, 45] on button "Tilbake" at bounding box center [225, 47] width 39 height 17
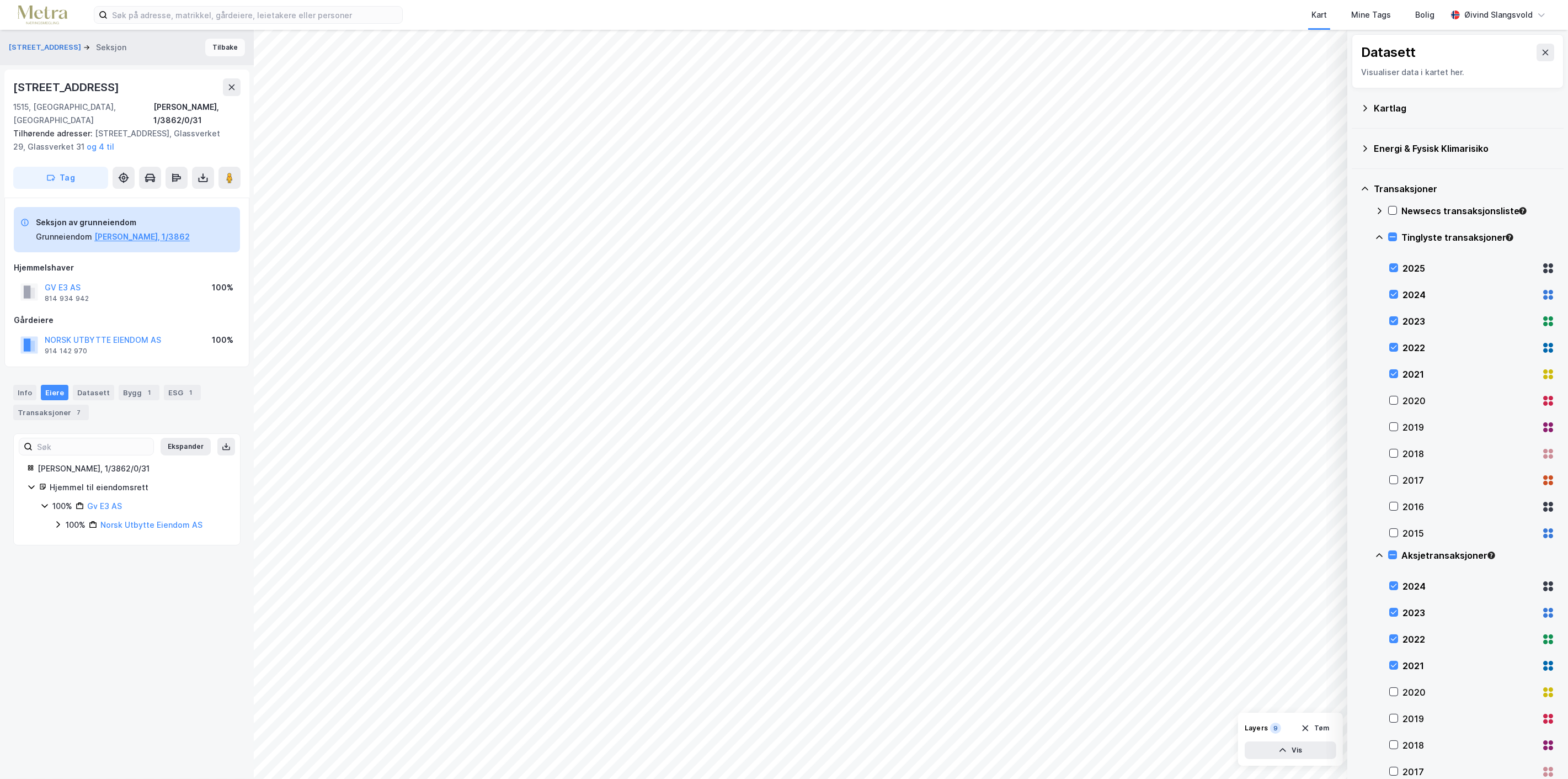
click at [224, 40] on button "Tilbake" at bounding box center [225, 47] width 39 height 17
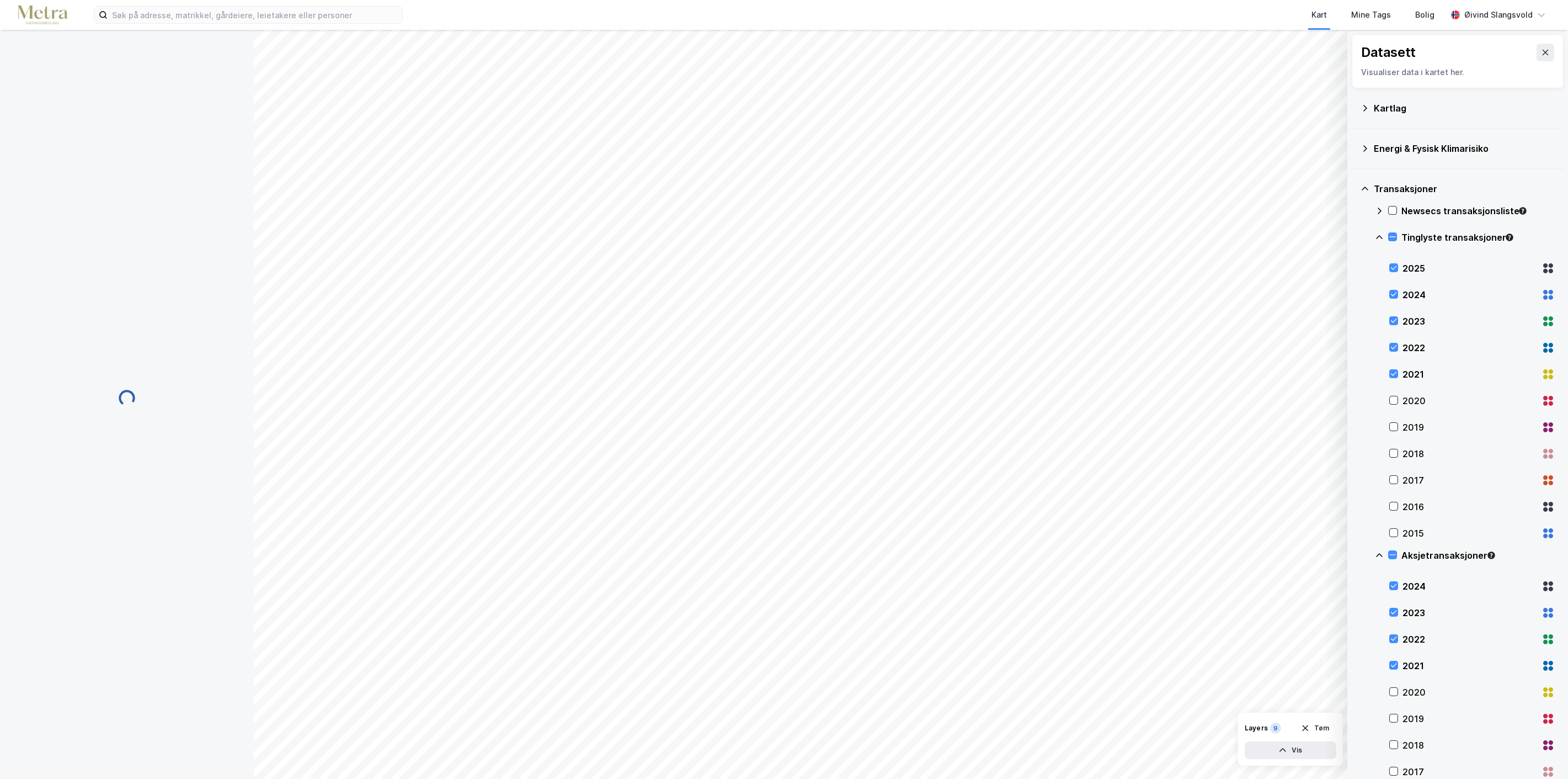
scroll to position [414, 0]
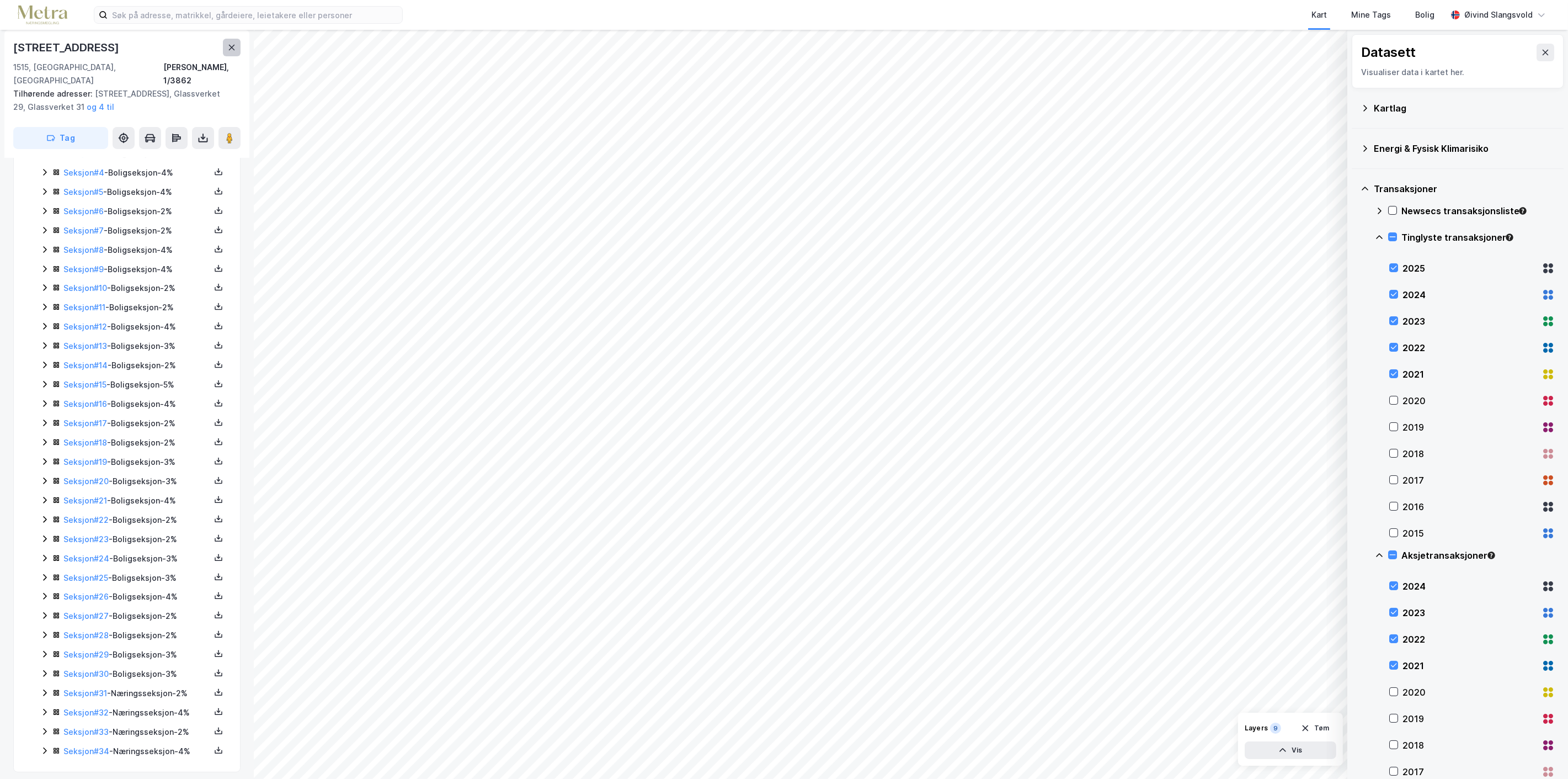
click at [232, 50] on icon at bounding box center [231, 47] width 9 height 9
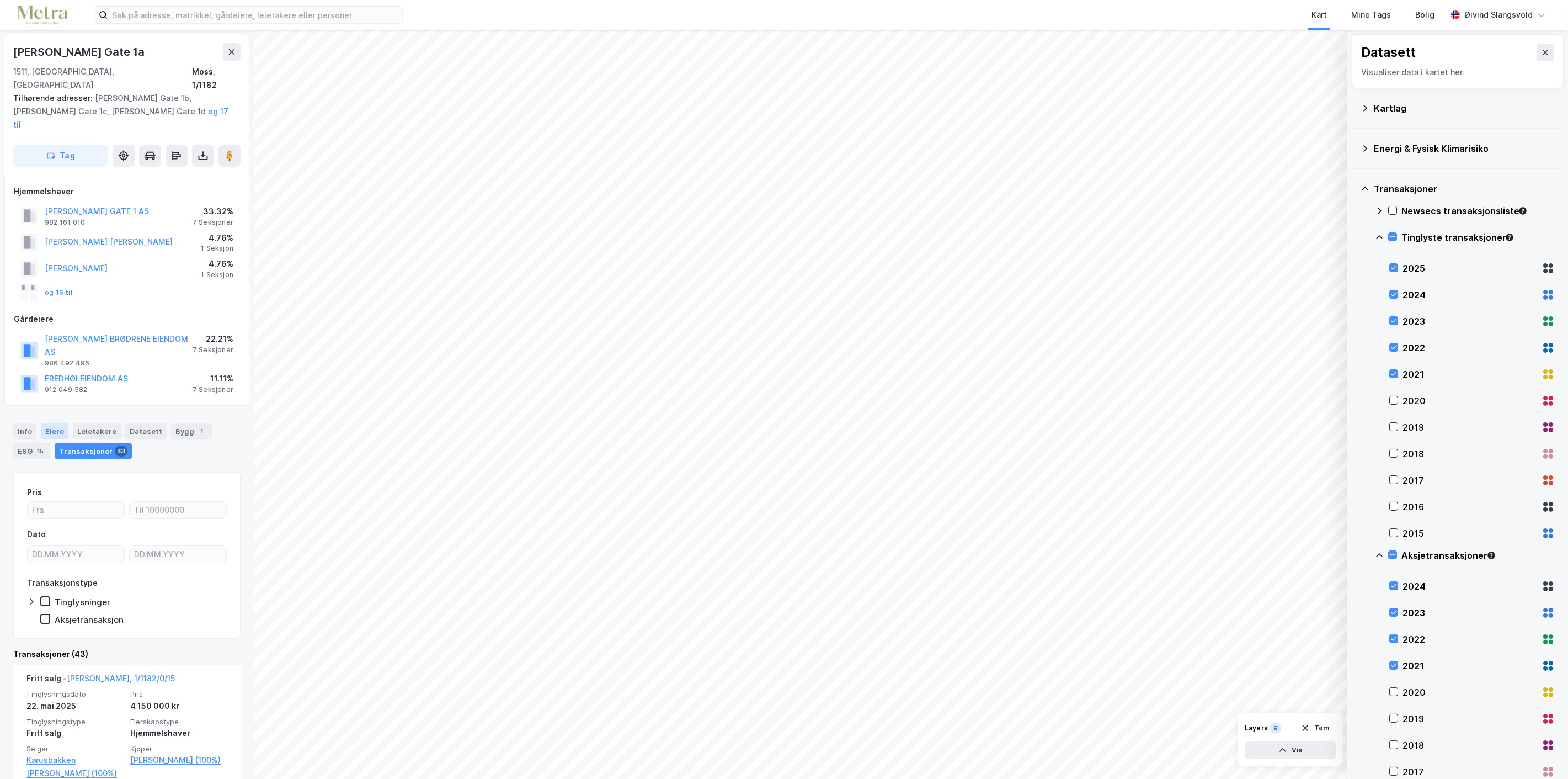
click at [55, 423] on div "Eiere" at bounding box center [54, 431] width 28 height 16
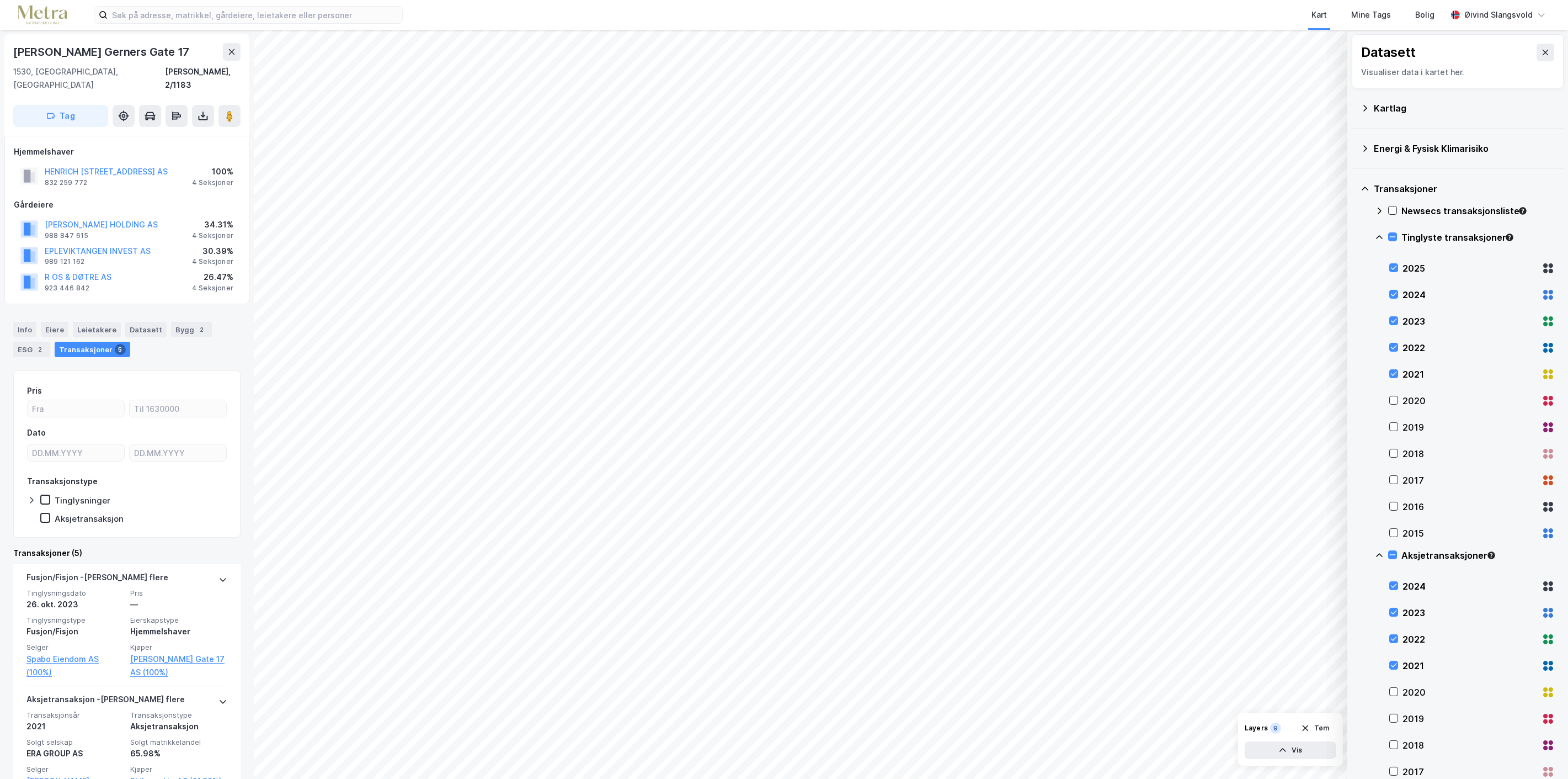
click at [1541, 48] on icon at bounding box center [1545, 52] width 9 height 9
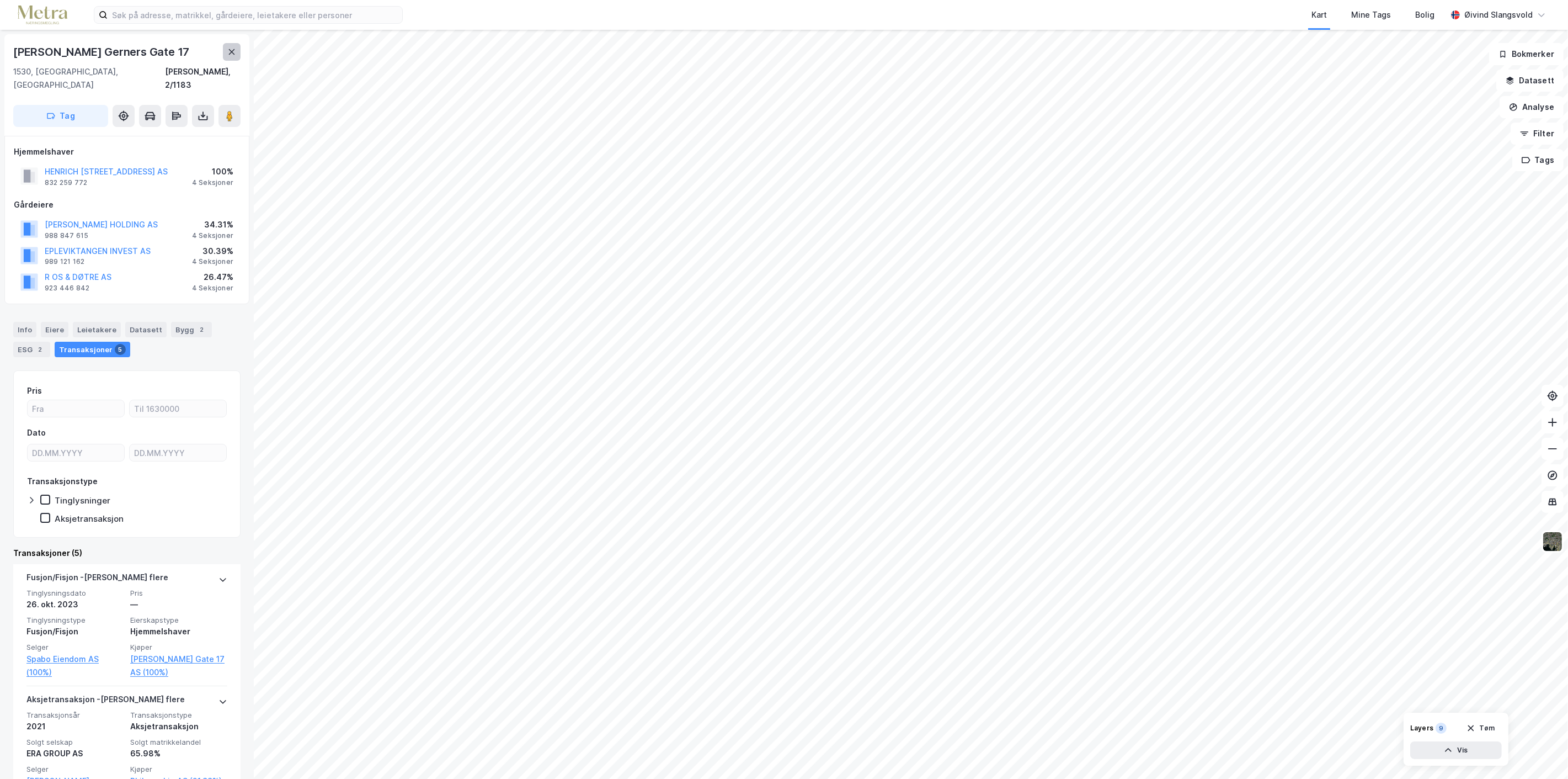
click at [232, 48] on icon at bounding box center [231, 51] width 9 height 9
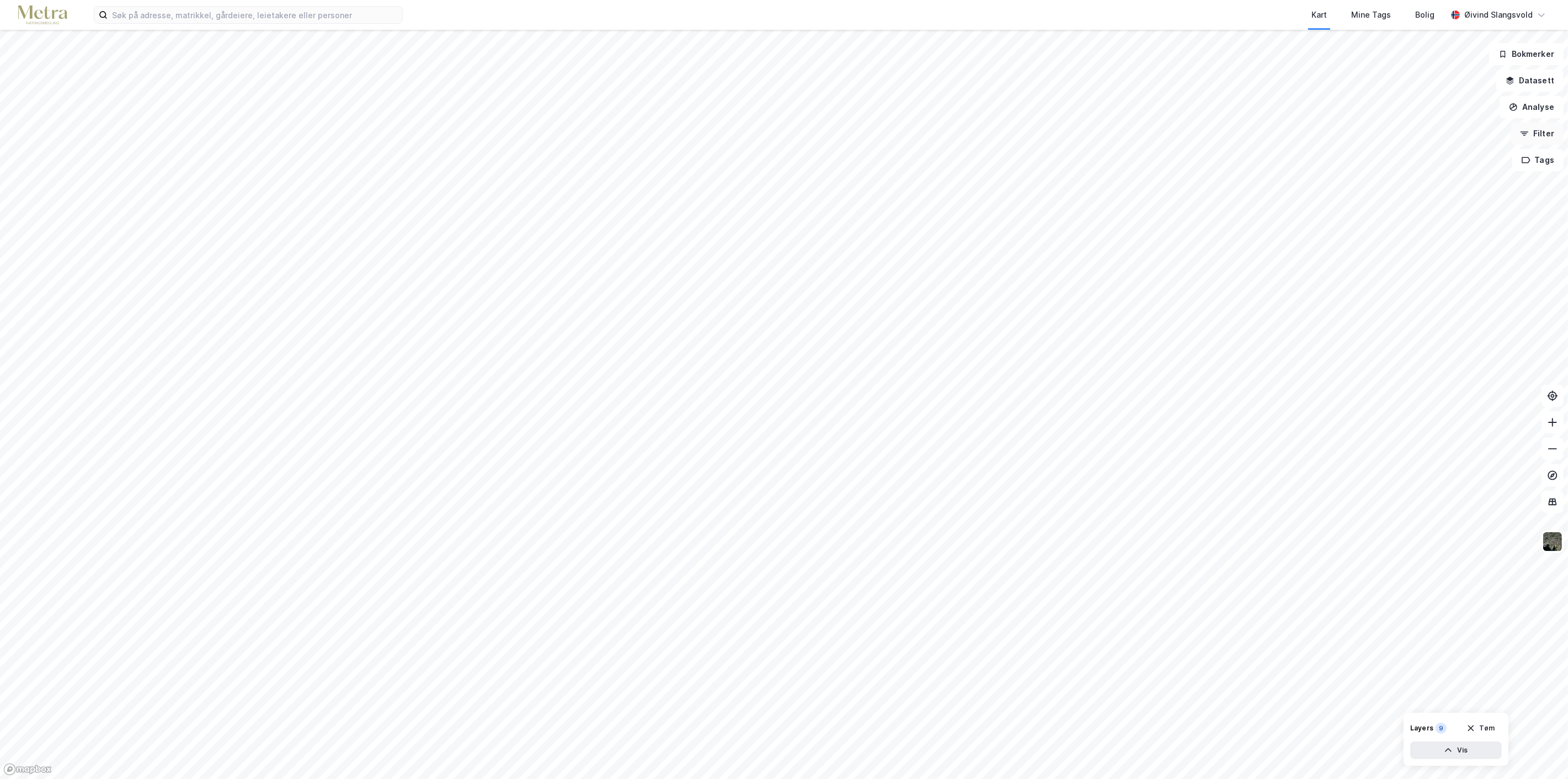
click at [1545, 133] on button "Filter" at bounding box center [1537, 134] width 53 height 22
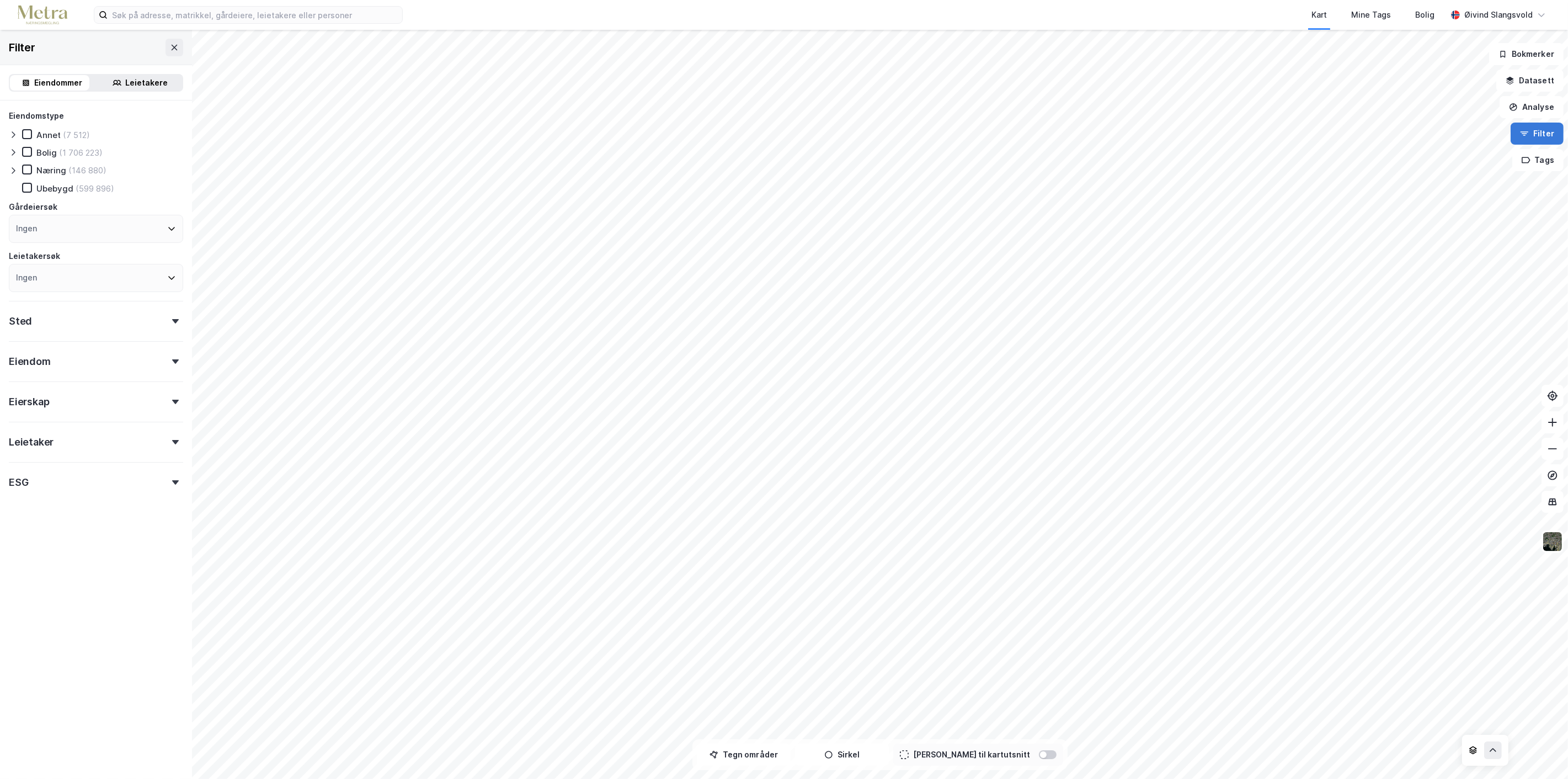
click at [1545, 133] on button "Filter" at bounding box center [1537, 134] width 53 height 22
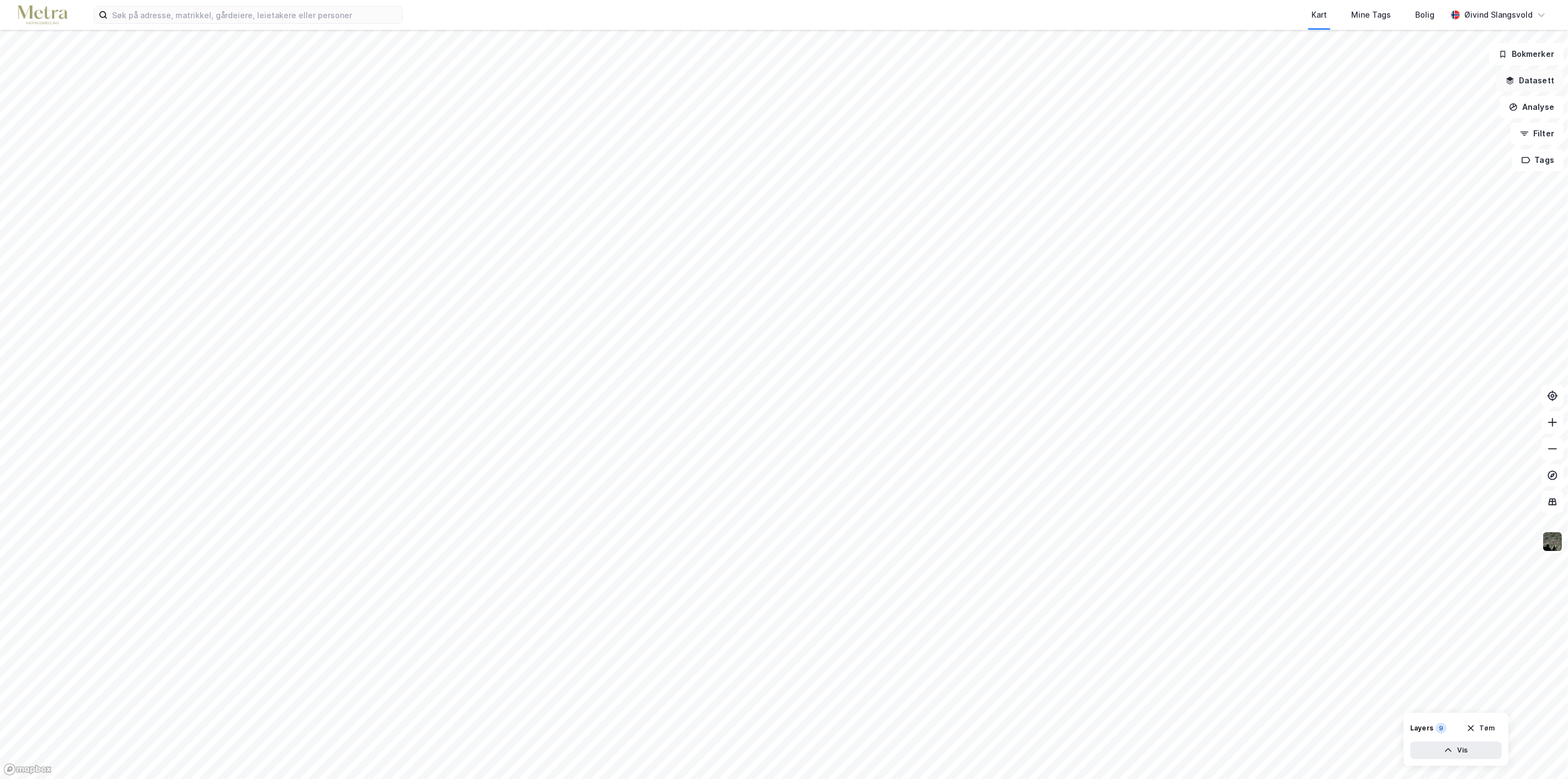
click at [1548, 84] on button "Datasett" at bounding box center [1530, 80] width 68 height 22
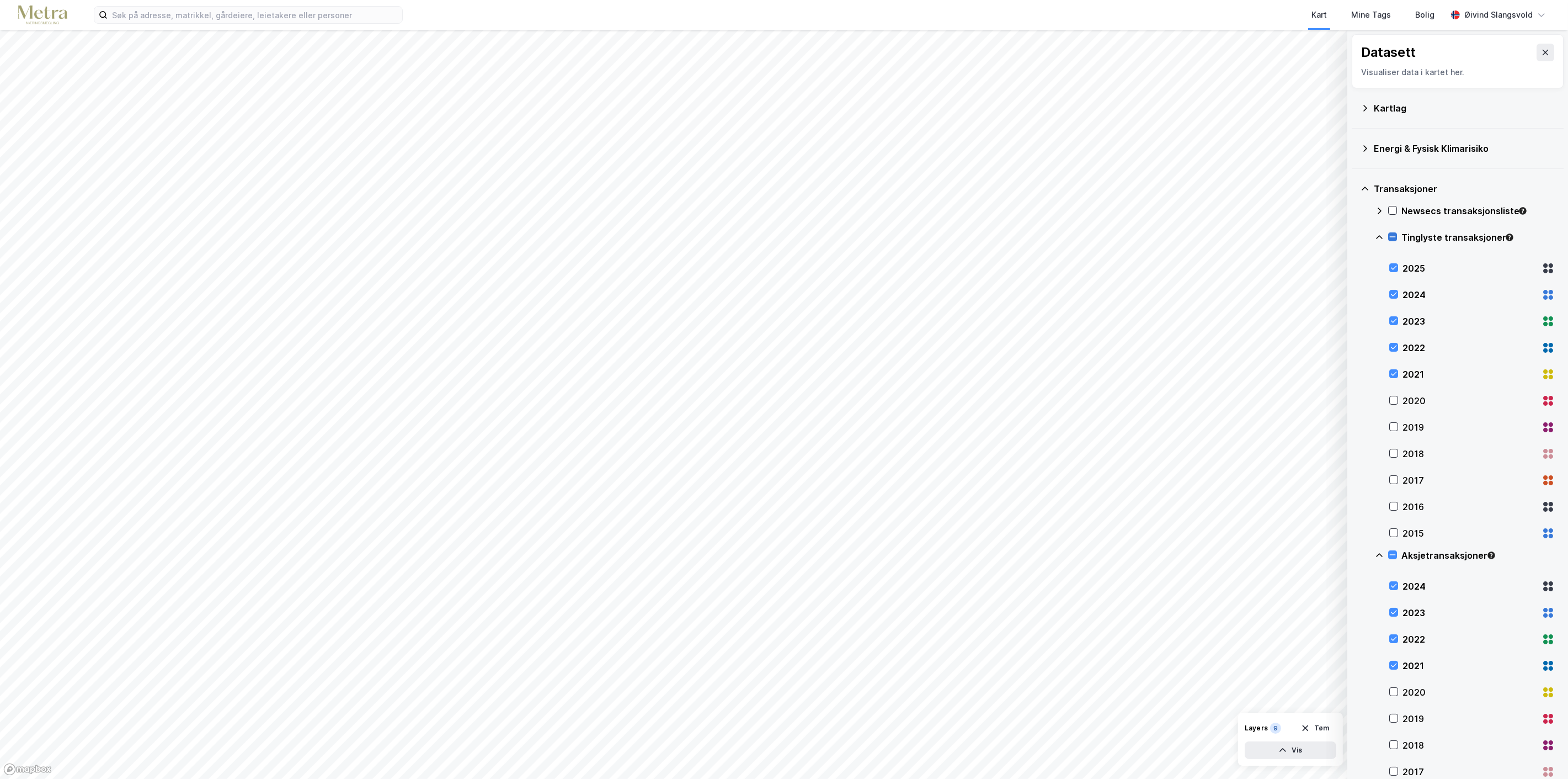
click at [1392, 232] on div at bounding box center [1393, 236] width 9 height 9
click at [1392, 233] on icon at bounding box center [1393, 237] width 8 height 8
click at [1391, 556] on icon at bounding box center [1393, 555] width 8 height 8
click at [1542, 51] on button at bounding box center [1545, 52] width 17 height 17
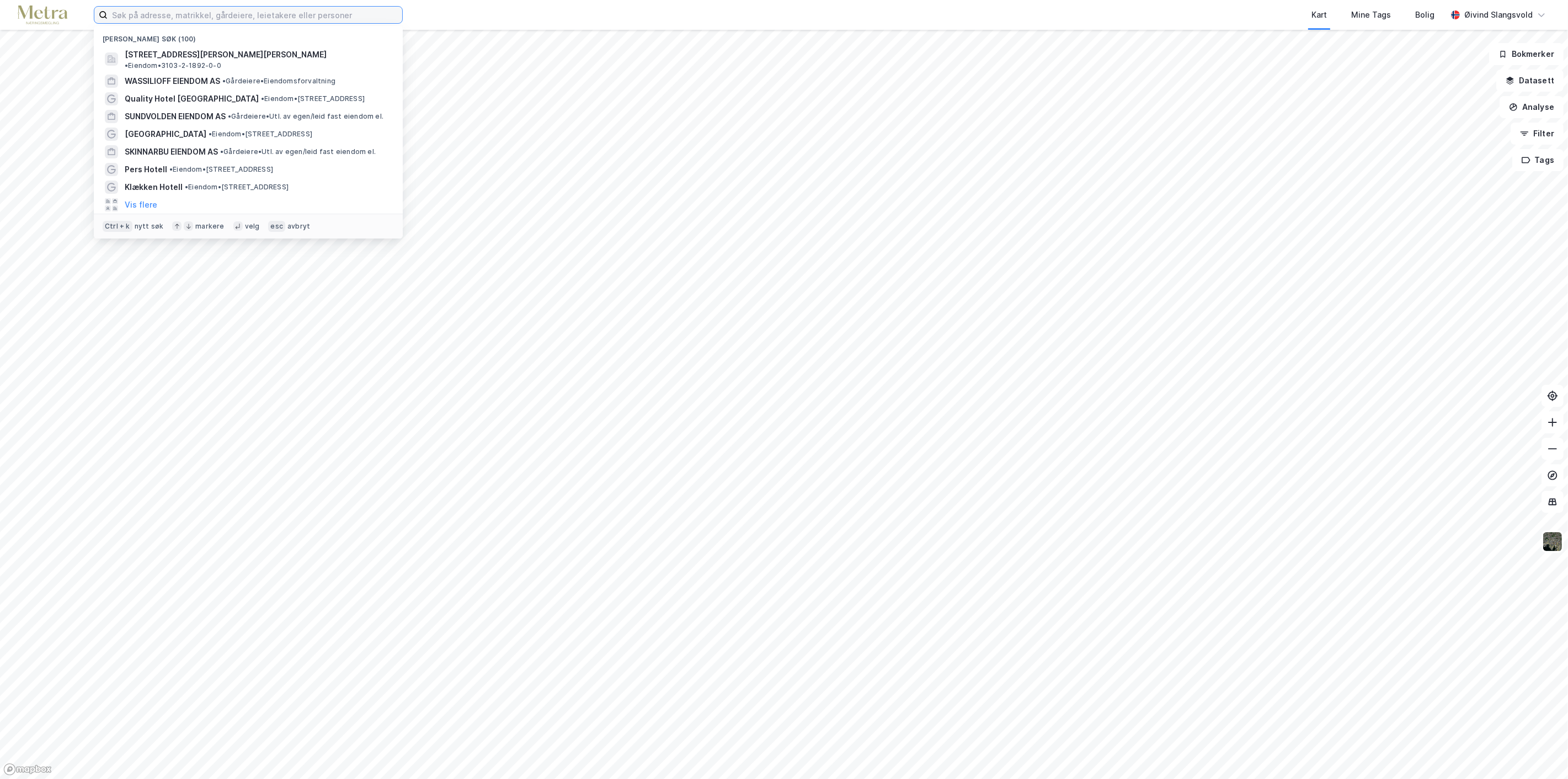
click at [272, 20] on input at bounding box center [255, 14] width 295 height 17
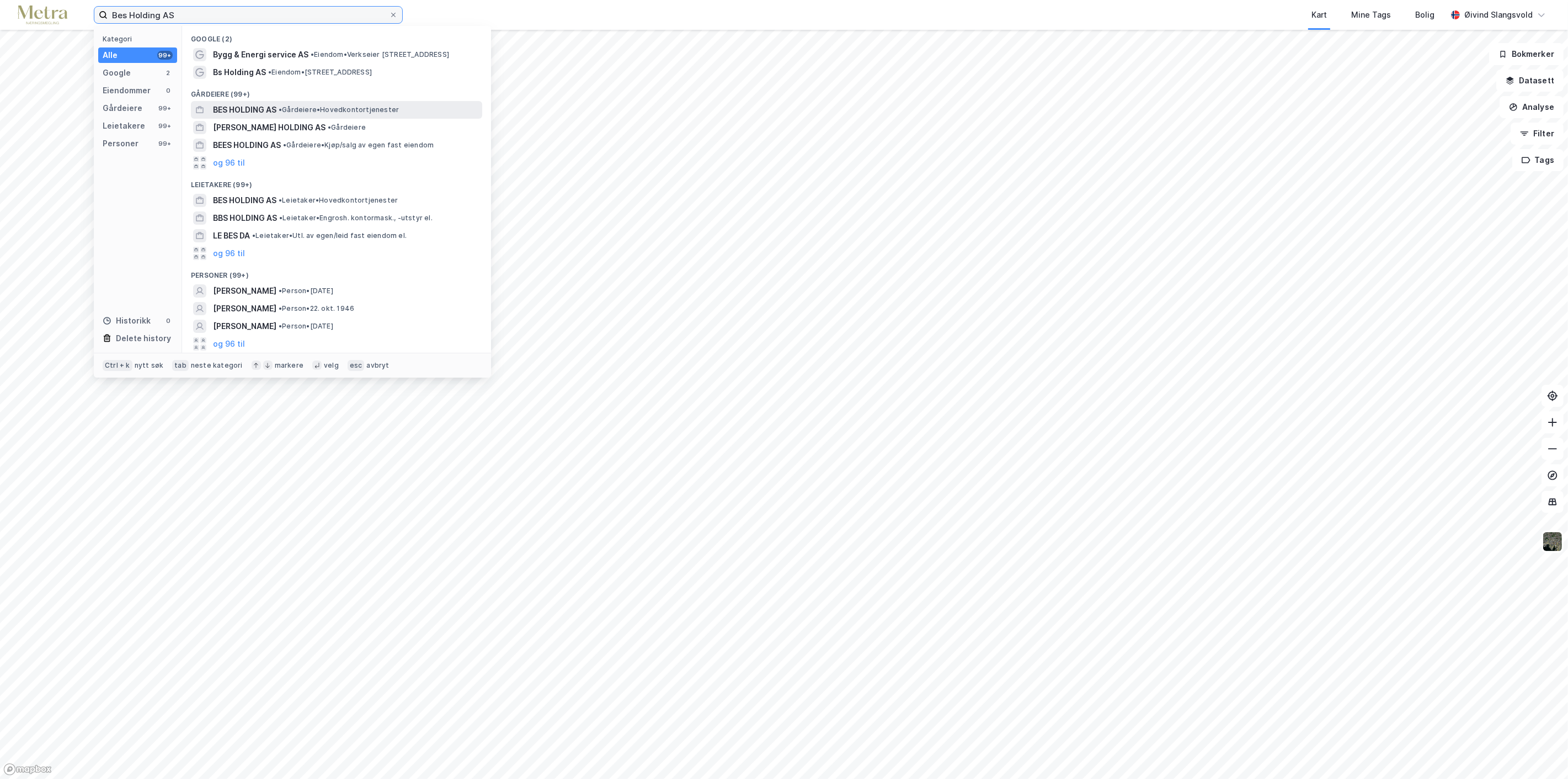
type input "Bes Holding AS"
click at [232, 109] on span "BES HOLDING AS" at bounding box center [245, 109] width 64 height 13
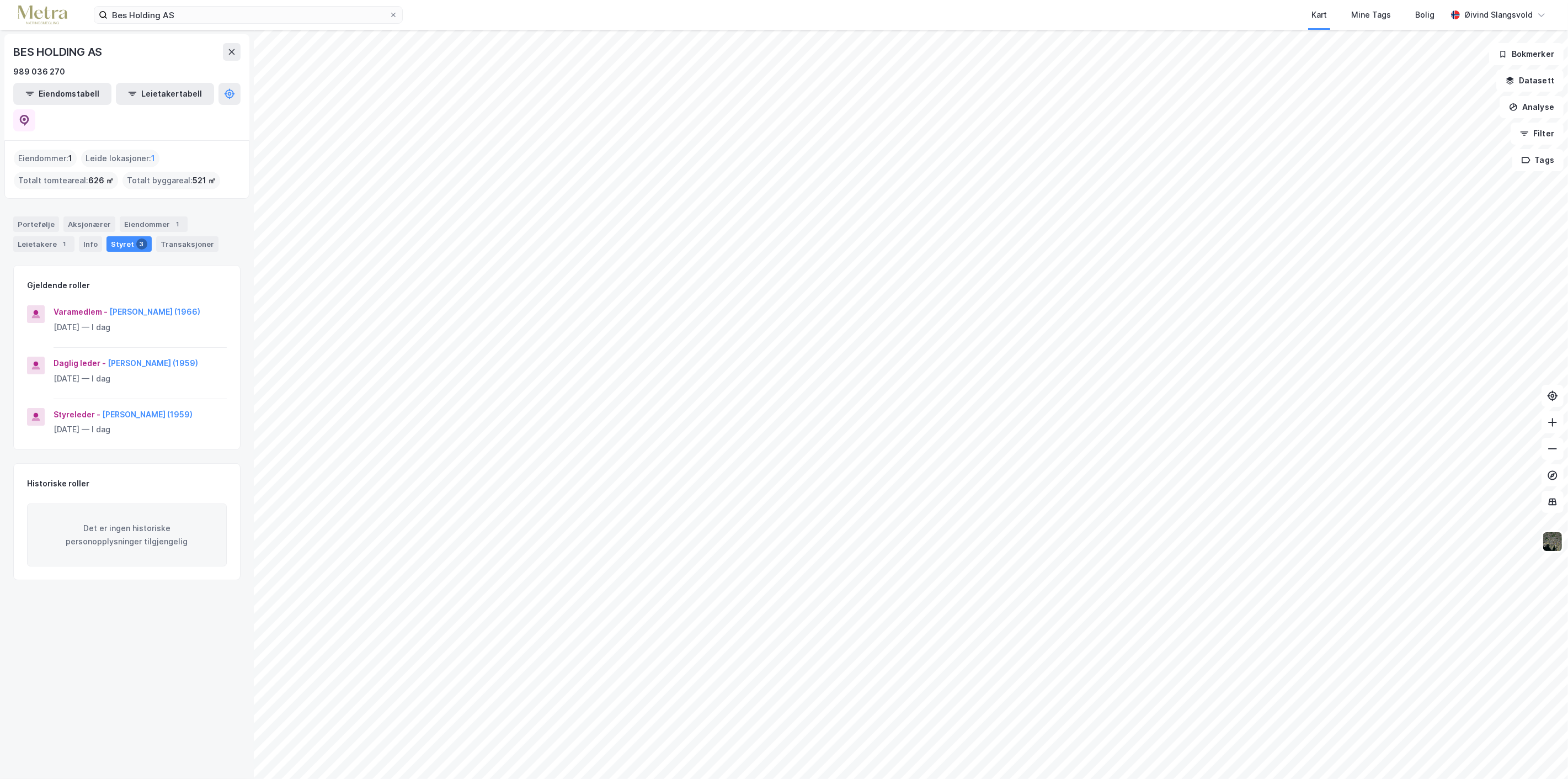
drag, startPoint x: 108, startPoint y: 339, endPoint x: 176, endPoint y: 349, distance: 68.7
click at [172, 356] on div "Daglig leder - [PERSON_NAME] (1959)" at bounding box center [140, 363] width 173 height 13
drag, startPoint x: 194, startPoint y: 338, endPoint x: 107, endPoint y: 335, distance: 87.1
click at [107, 356] on div "Daglig leder - [PERSON_NAME] (1959)" at bounding box center [140, 363] width 173 height 13
